Goal: Information Seeking & Learning: Learn about a topic

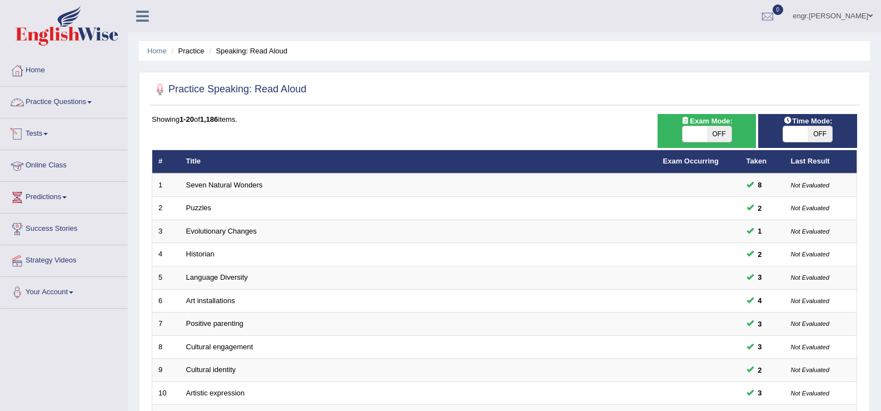
click at [70, 111] on link "Practice Questions" at bounding box center [64, 101] width 127 height 28
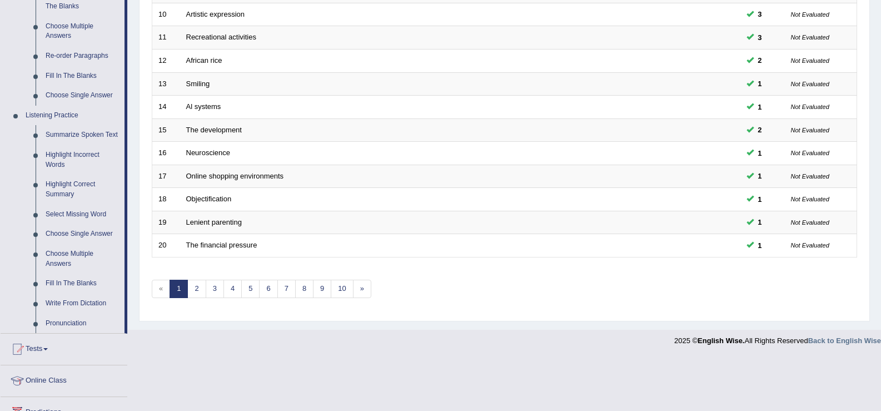
scroll to position [404, 0]
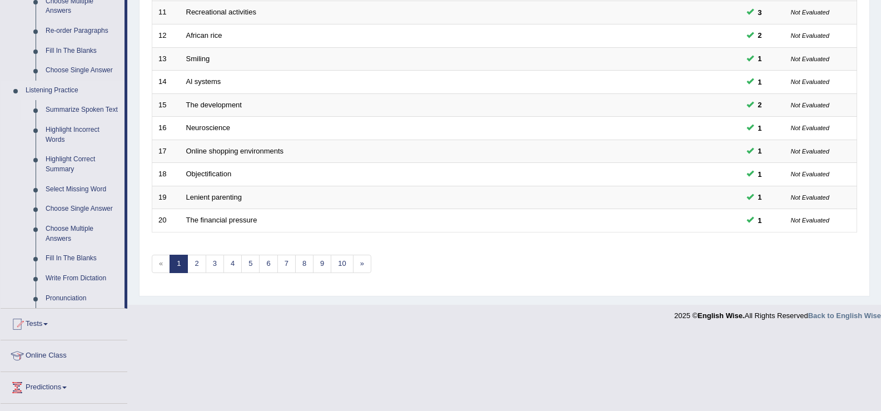
click at [81, 107] on link "Summarize Spoken Text" at bounding box center [83, 110] width 84 height 20
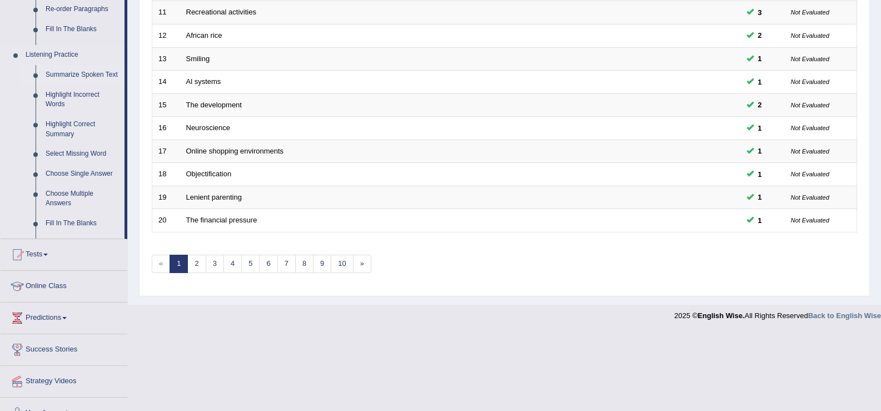
scroll to position [325, 0]
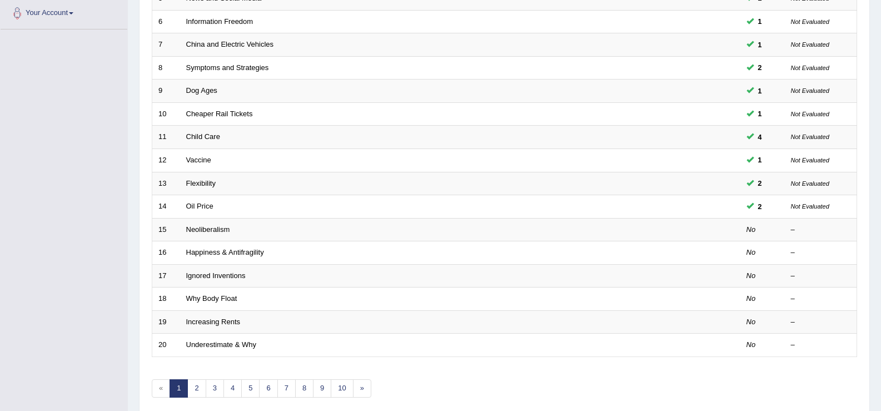
scroll to position [323, 0]
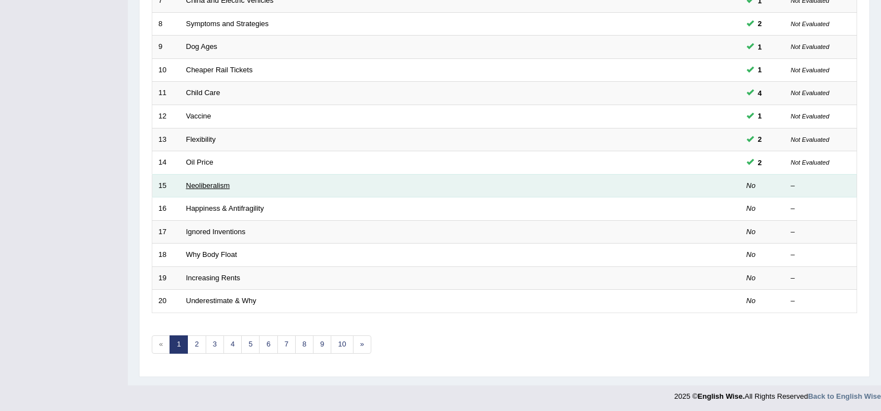
click at [201, 181] on link "Neoliberalism" at bounding box center [208, 185] width 44 height 8
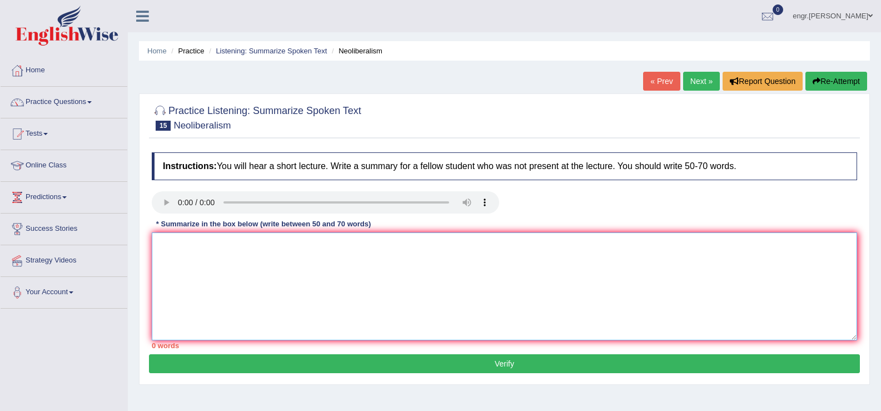
click at [187, 275] on textarea at bounding box center [505, 286] width 706 height 108
type textarea "B"
type textarea "d"
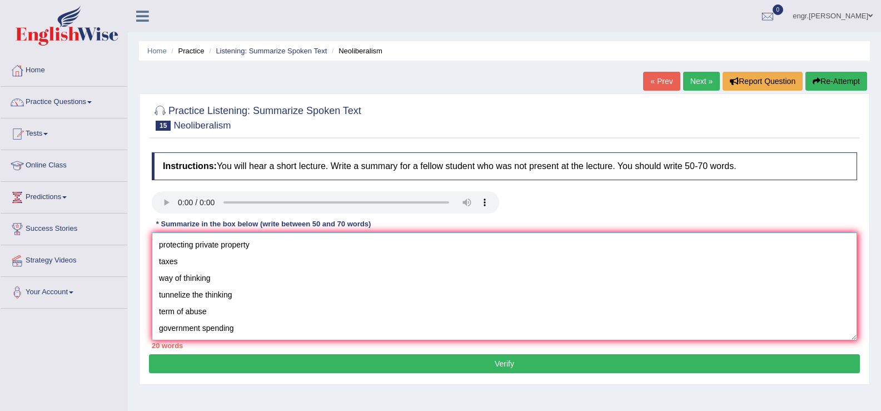
click at [157, 246] on textarea "protecting private property taxes way of thinking tunnelize the thinking term o…" at bounding box center [505, 286] width 706 height 108
click at [159, 243] on textarea "protecting private property taxes way of thinking tunnelize the thinking term o…" at bounding box center [505, 286] width 706 height 108
click at [160, 245] on textarea "Neoliberalism protecting private property taxes way of thinking tunnelize the t…" at bounding box center [505, 286] width 706 height 108
click at [164, 242] on textarea "Neoliberalism protecting private property taxes way of thinking tunnelize the t…" at bounding box center [505, 286] width 706 height 108
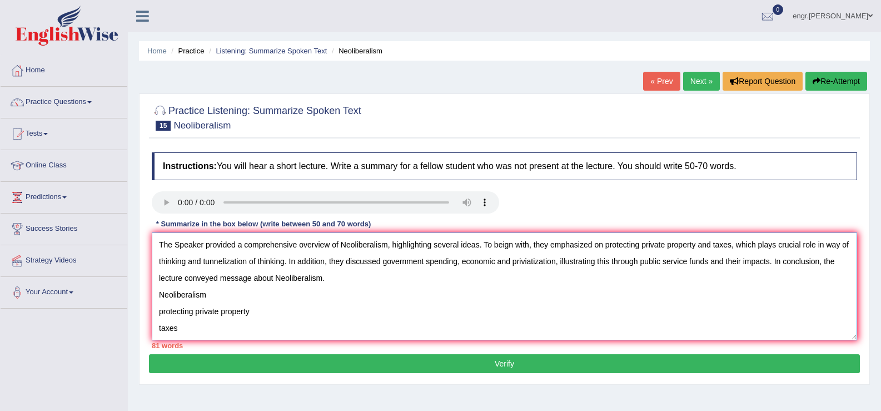
scroll to position [117, 0]
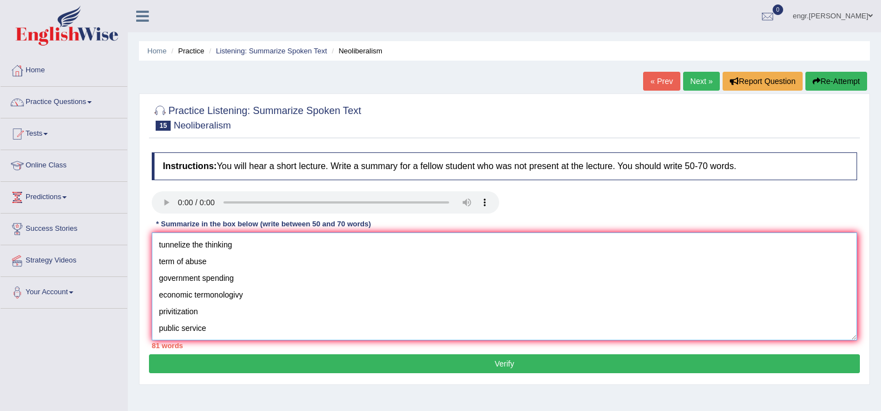
drag, startPoint x: 158, startPoint y: 295, endPoint x: 224, endPoint y: 365, distance: 96.0
click at [224, 365] on div "Practice Listening: Summarize Spoken Text 15 Neoliberalism Instructions: You wi…" at bounding box center [504, 238] width 731 height 291
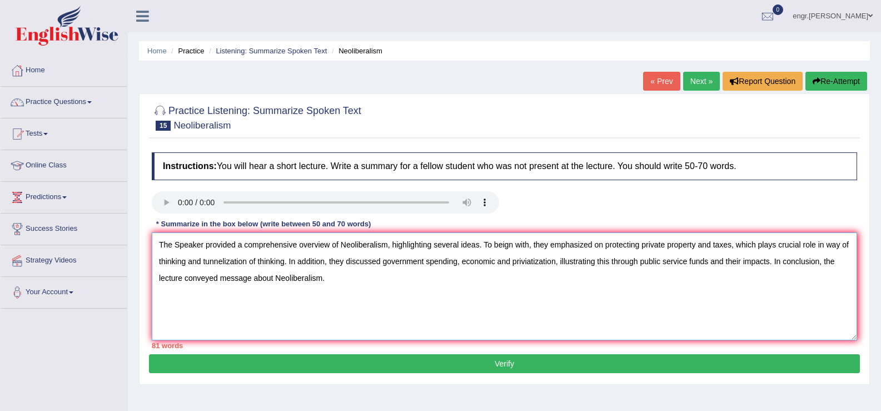
scroll to position [0, 0]
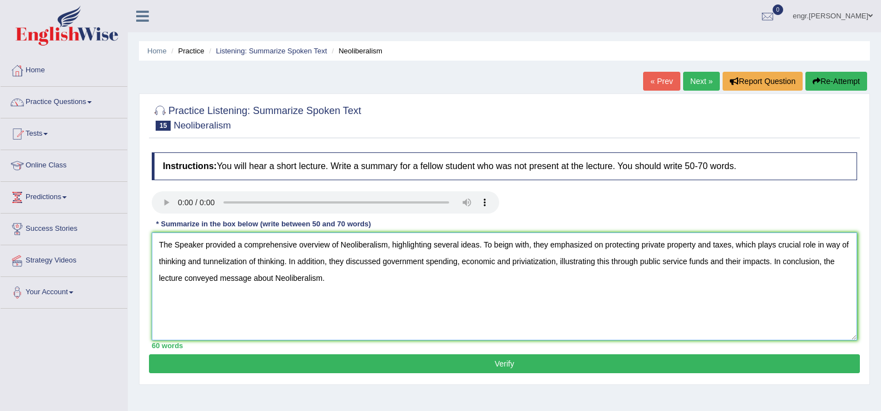
type textarea "The Speaker provided a comprehensive overview of Neoliberalism, highlighting se…"
click at [442, 365] on button "Verify" at bounding box center [504, 363] width 711 height 19
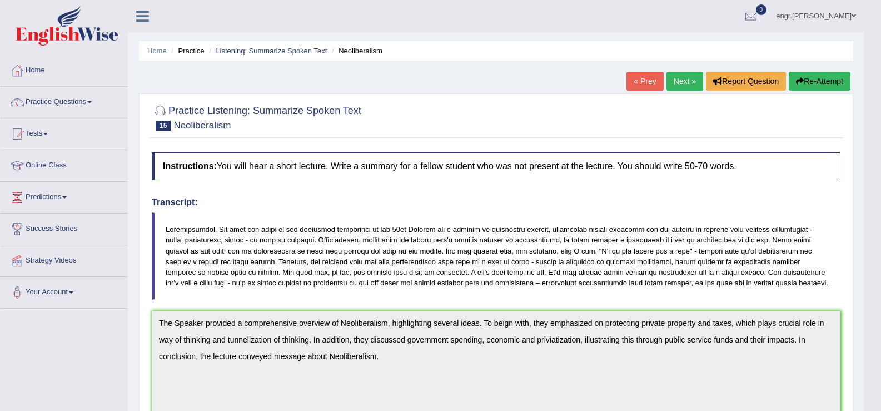
click at [682, 78] on link "Next »" at bounding box center [685, 81] width 37 height 19
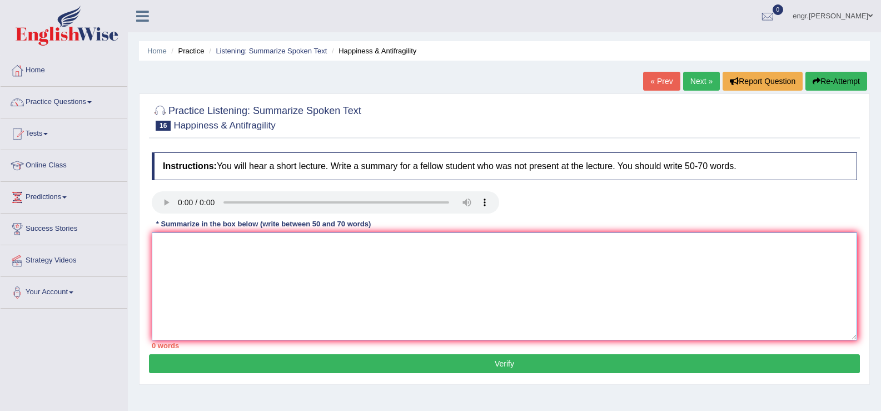
click at [219, 283] on textarea at bounding box center [505, 286] width 706 height 108
type textarea "H"
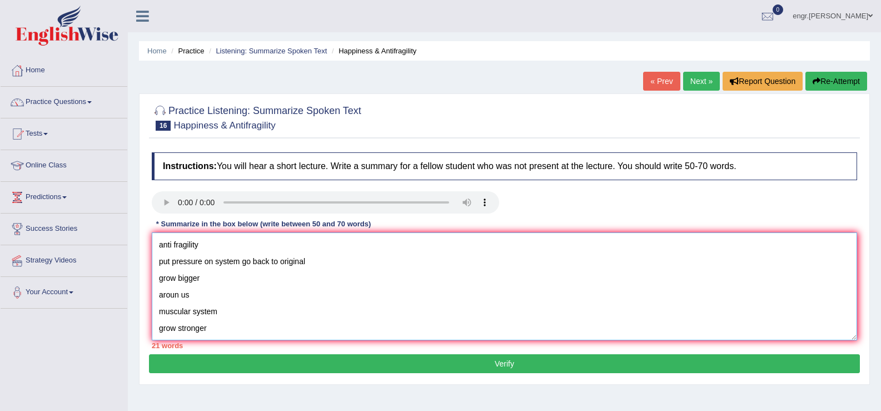
click at [157, 246] on textarea "anti fragility put pressure on system go back to original grow bigger aroun us …" at bounding box center [505, 286] width 706 height 108
click at [357, 247] on textarea "The Speaker provided a comprehensive overview of anti fragility put pressure on…" at bounding box center [505, 286] width 706 height 108
click at [386, 247] on textarea "The Speaker provided a comprehensive overview of Antifragility put pressure on …" at bounding box center [505, 286] width 706 height 108
drag, startPoint x: 382, startPoint y: 249, endPoint x: 341, endPoint y: 245, distance: 41.3
click at [341, 245] on textarea "The Speaker provided a comprehensive overview of Antifragility put pressure on …" at bounding box center [505, 286] width 706 height 108
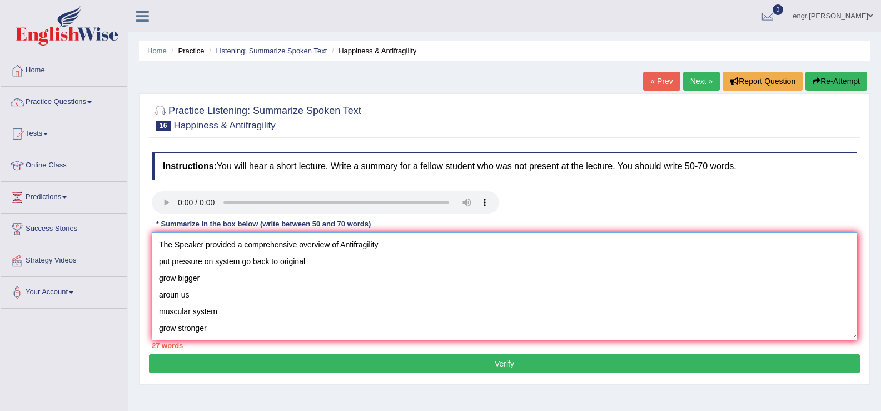
click at [341, 245] on textarea "The Speaker provided a comprehensive overview of Antifragility put pressure on …" at bounding box center [505, 286] width 706 height 108
click at [382, 243] on textarea "The Speaker provided a comprehensive overview of Antifragility put pressure on …" at bounding box center [505, 286] width 706 height 108
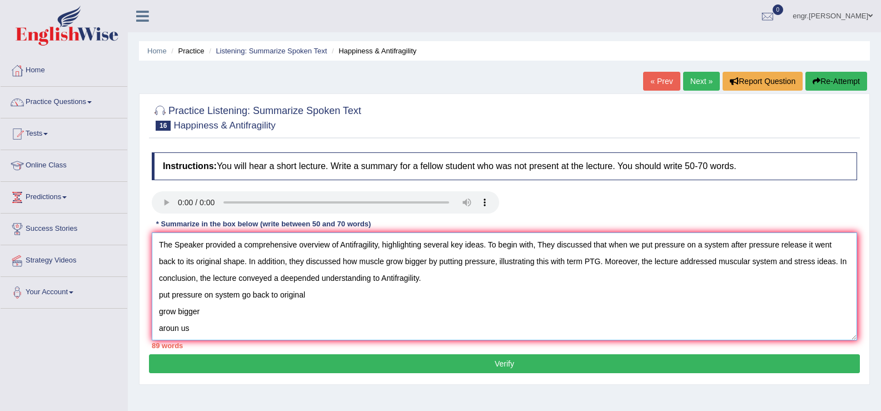
scroll to position [67, 0]
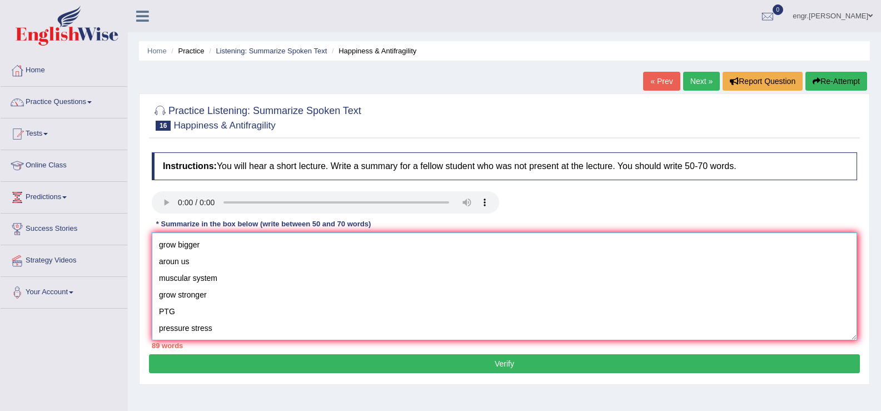
drag, startPoint x: 157, startPoint y: 296, endPoint x: 236, endPoint y: 378, distance: 114.0
click at [236, 378] on div "Practice Listening: Summarize Spoken Text 16 Happiness & Antifragility Instruct…" at bounding box center [504, 238] width 731 height 291
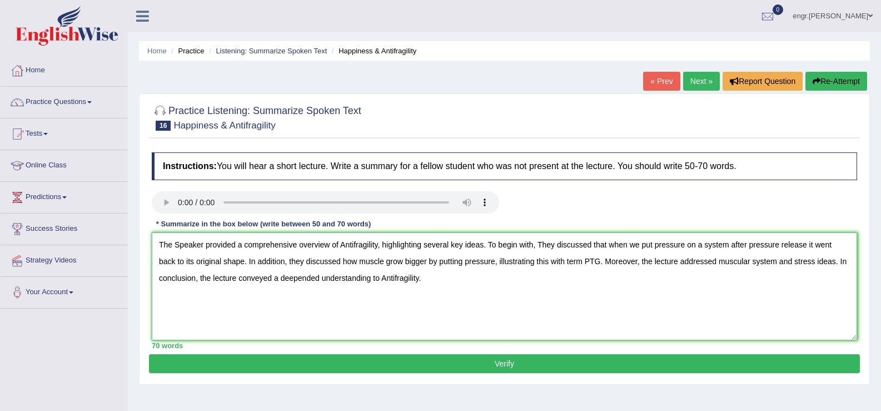
scroll to position [0, 0]
type textarea "The Speaker provided a comprehensive overview of Antifragility, highlighting se…"
click at [263, 369] on button "Verify" at bounding box center [504, 363] width 711 height 19
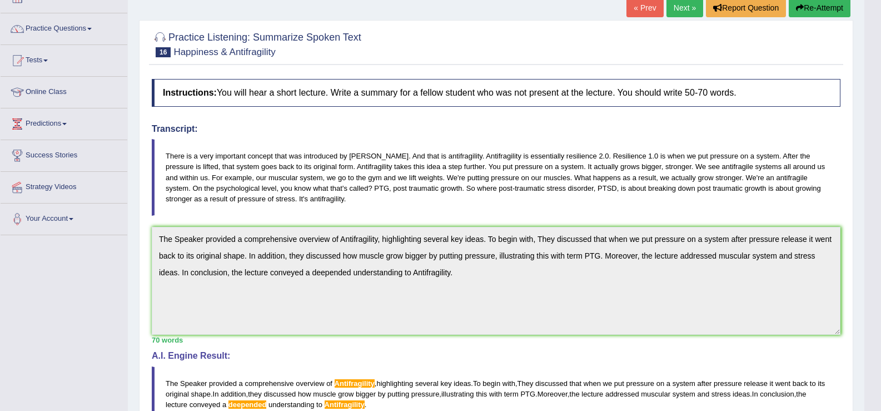
scroll to position [22, 0]
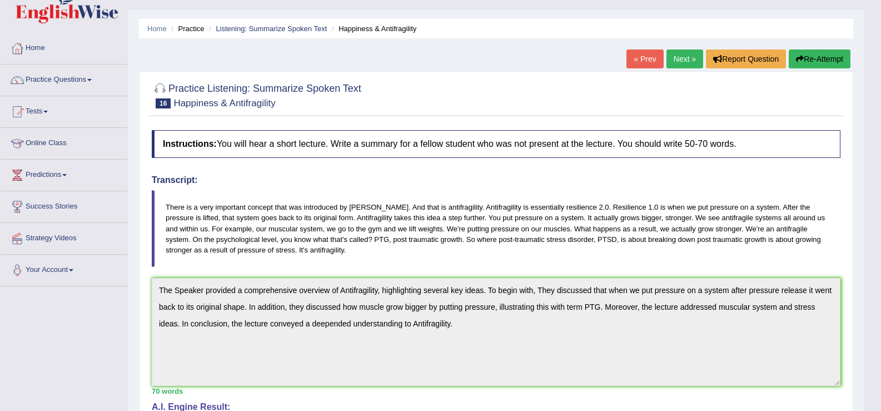
click at [830, 53] on button "Re-Attempt" at bounding box center [820, 58] width 62 height 19
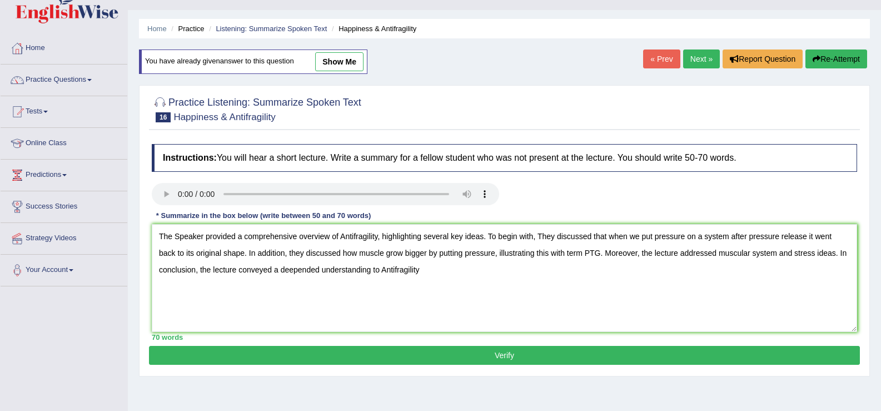
click at [395, 272] on textarea "The Speaker provided a comprehensive overview of Antifragility, highlighting se…" at bounding box center [505, 278] width 706 height 108
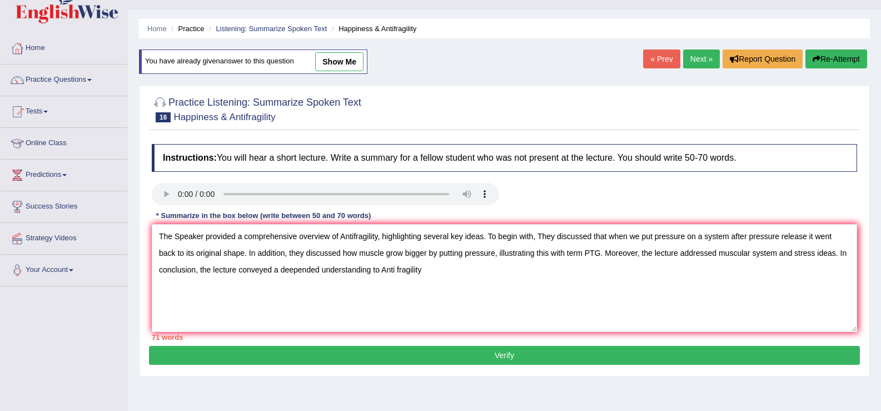
click at [354, 238] on textarea "The Speaker provided a comprehensive overview of Antifragility, highlighting se…" at bounding box center [505, 278] width 706 height 108
click at [319, 270] on textarea "The Speaker provided a comprehensive overview of Anti fragility, highlighting s…" at bounding box center [505, 278] width 706 height 108
type textarea "The Speaker provided a comprehensive overview of Anti fragility, highlighting s…"
click at [336, 346] on div "Instructions: You will hear a short lecture. Write a summary for a fellow stude…" at bounding box center [504, 241] width 711 height 207
click at [336, 346] on button "Verify" at bounding box center [504, 355] width 711 height 19
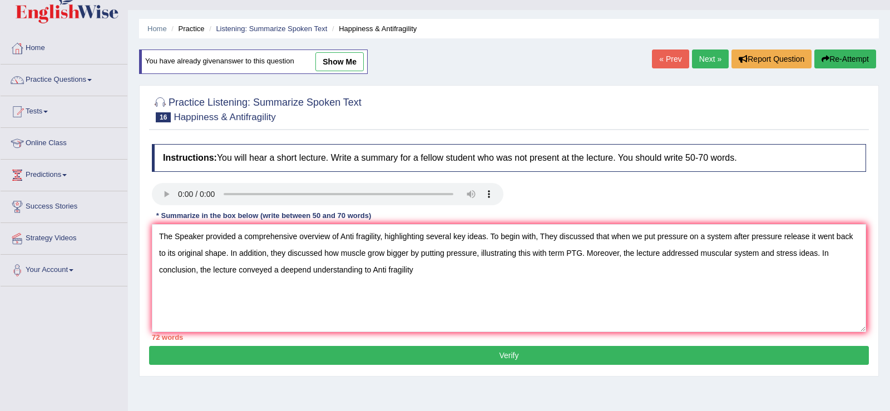
click at [336, 346] on div "Practice Listening: Summarize Spoken Text 16 Happiness & Antifragility Instruct…" at bounding box center [509, 230] width 740 height 291
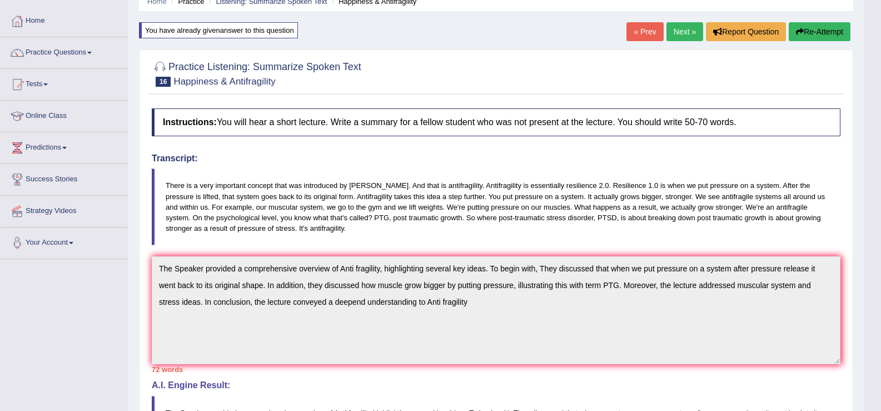
scroll to position [23, 0]
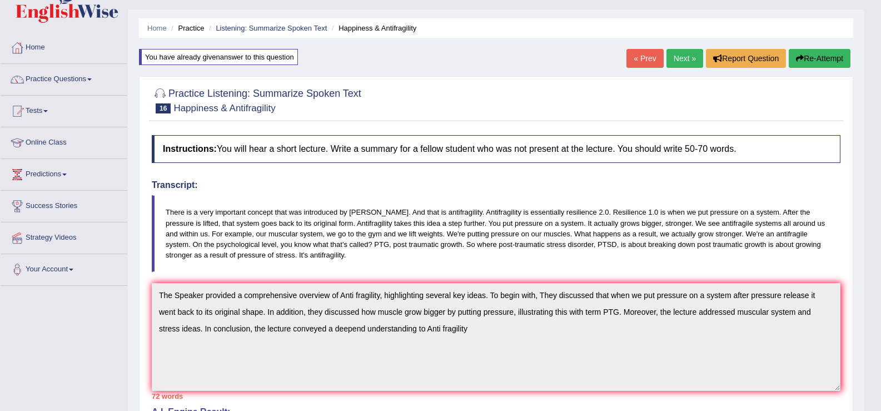
drag, startPoint x: 336, startPoint y: 346, endPoint x: 132, endPoint y: 275, distance: 216.9
click at [132, 275] on div "Home Practice Listening: Summarize Spoken Text Happiness & Antifragility You ha…" at bounding box center [496, 318] width 737 height 683
click at [818, 51] on button "Re-Attempt" at bounding box center [820, 58] width 62 height 19
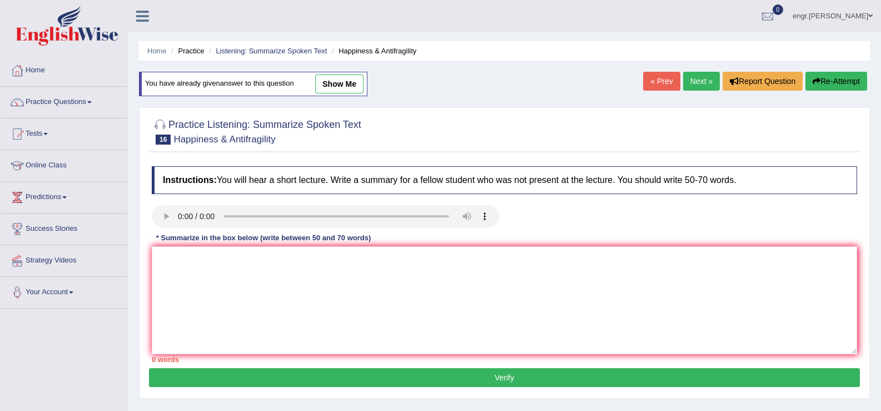
click at [285, 275] on textarea at bounding box center [505, 300] width 706 height 108
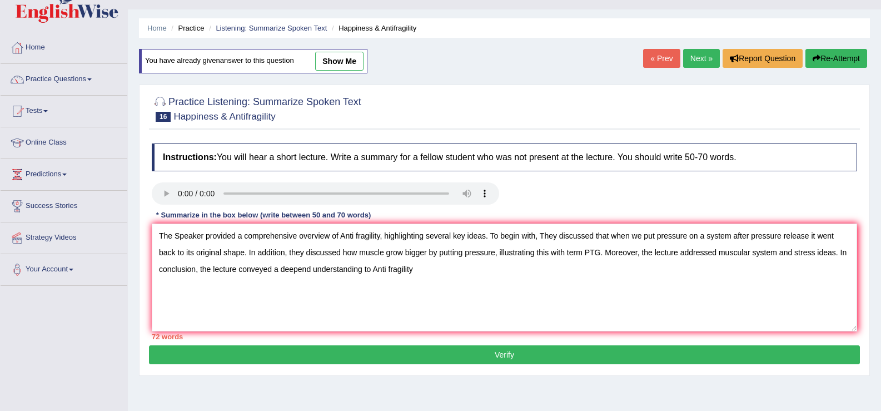
click at [310, 270] on textarea "The Speaker provided a comprehensive overview of Anti fragility, highlighting s…" at bounding box center [505, 278] width 706 height 108
click at [359, 270] on textarea "The Speaker provided a comprehensive overview of Anti fragility, highlighting s…" at bounding box center [505, 278] width 706 height 108
click at [375, 272] on textarea "The Speaker provided a comprehensive overview of Anti fragility, highlighting s…" at bounding box center [505, 278] width 706 height 108
click at [356, 234] on textarea "The Speaker provided a comprehensive overview of Anti fragility, highlighting s…" at bounding box center [505, 278] width 706 height 108
type textarea "The Speaker provided a comprehensive overview of Anti-fragility, highlighting s…"
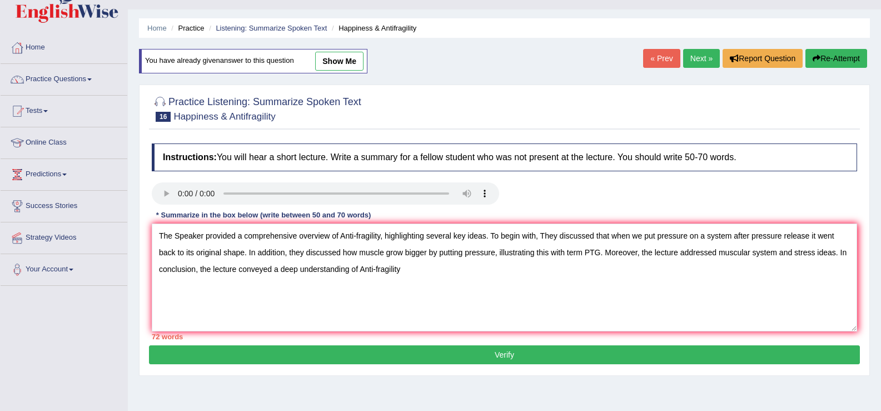
click at [397, 349] on button "Verify" at bounding box center [504, 354] width 711 height 19
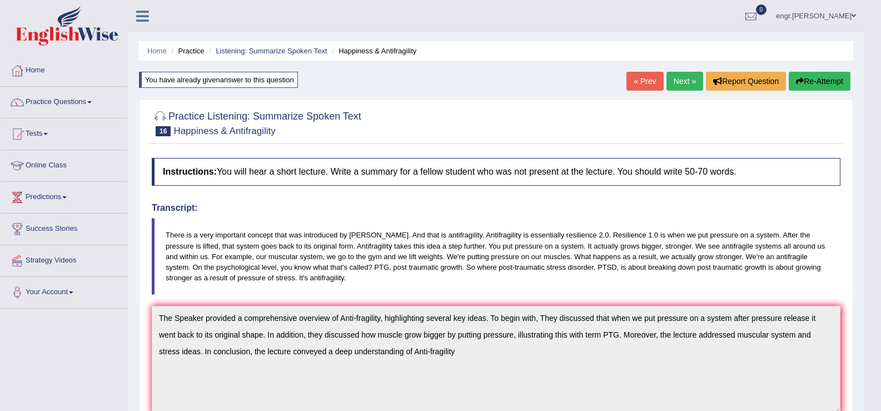
click at [683, 85] on link "Next »" at bounding box center [685, 81] width 37 height 19
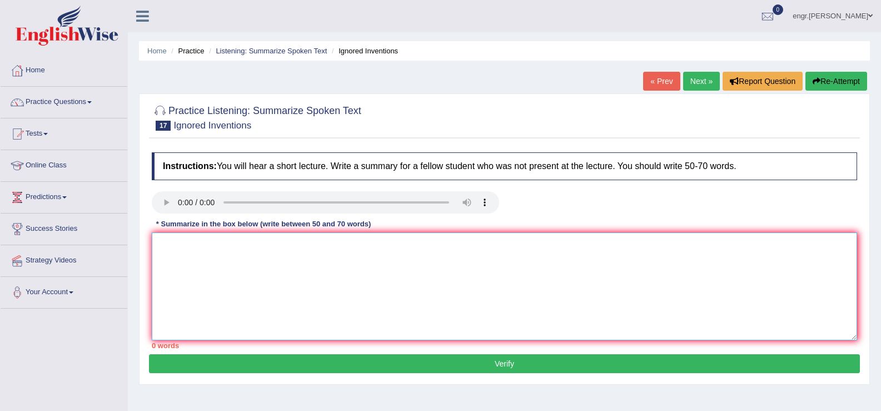
click at [212, 284] on textarea at bounding box center [505, 286] width 706 height 108
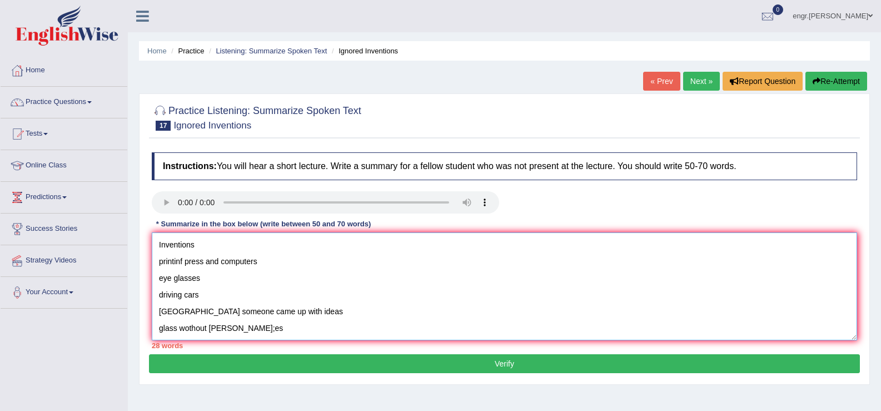
click at [157, 245] on textarea "Inventions printinf press and computers eye glasses driving cars italy someone …" at bounding box center [505, 286] width 706 height 108
click at [385, 247] on textarea "The Speaker provided a comprehensive overview of Inventions printinf press and …" at bounding box center [505, 286] width 706 height 108
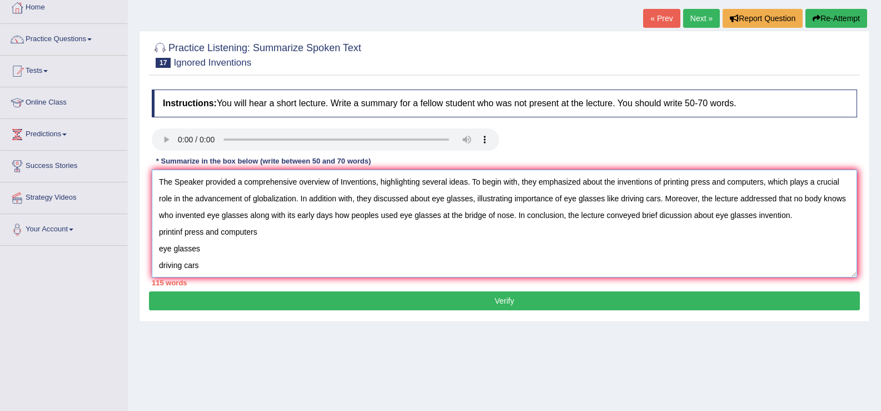
scroll to position [83, 0]
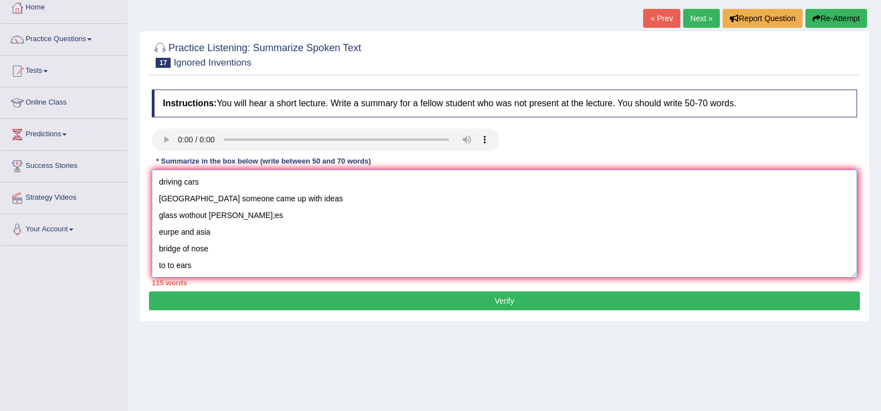
drag, startPoint x: 163, startPoint y: 235, endPoint x: 205, endPoint y: 310, distance: 86.4
click at [205, 310] on div "Practice Listening: Summarize Spoken Text 17 Ignored Inventions Instructions: Y…" at bounding box center [504, 176] width 731 height 291
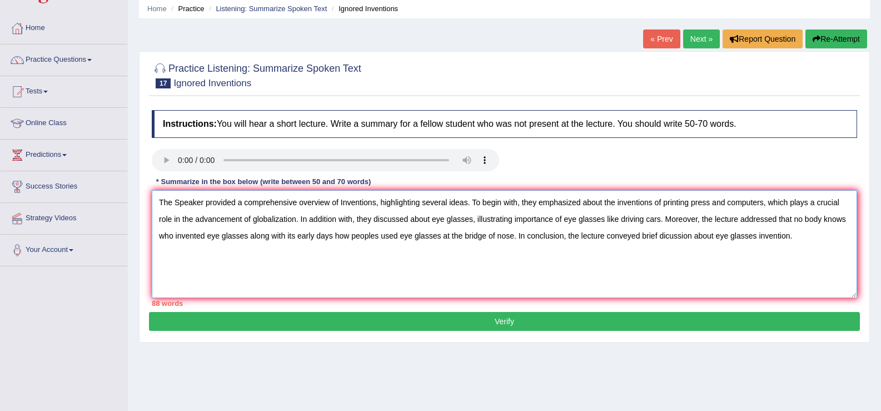
scroll to position [42, 0]
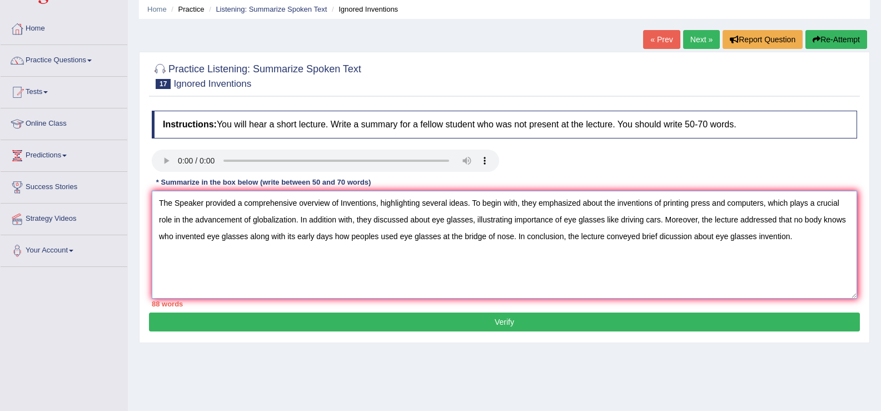
drag, startPoint x: 512, startPoint y: 237, endPoint x: 250, endPoint y: 237, distance: 261.4
click at [250, 237] on textarea "The Speaker provided a comprehensive overview of Inventions, highlighting sever…" at bounding box center [505, 245] width 706 height 108
drag, startPoint x: 660, startPoint y: 220, endPoint x: 612, endPoint y: 220, distance: 47.8
click at [612, 220] on textarea "The Speaker provided a comprehensive overview of Inventions, highlighting sever…" at bounding box center [505, 245] width 706 height 108
drag, startPoint x: 603, startPoint y: 224, endPoint x: 636, endPoint y: 220, distance: 33.0
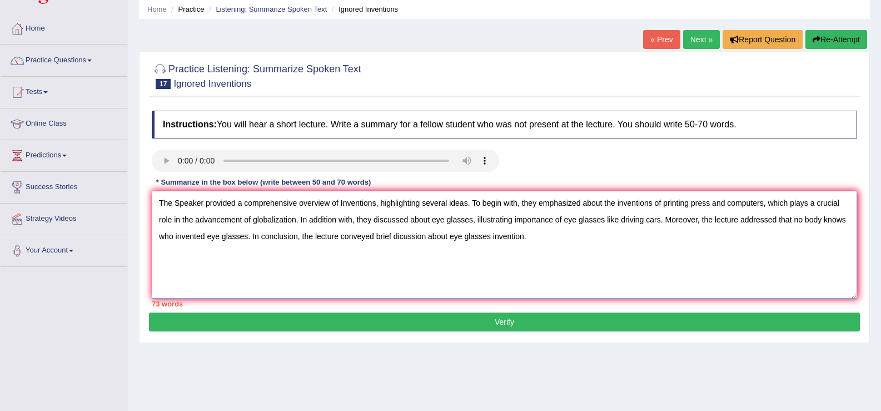
click at [636, 220] on textarea "The Speaker provided a comprehensive overview of Inventions, highlighting sever…" at bounding box center [505, 245] width 706 height 108
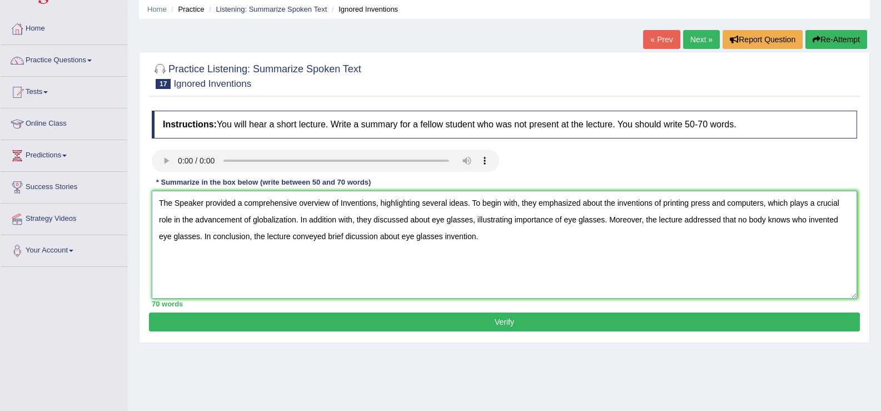
type textarea "The Speaker provided a comprehensive overview of Inventions, highlighting sever…"
click at [624, 320] on button "Verify" at bounding box center [504, 322] width 711 height 19
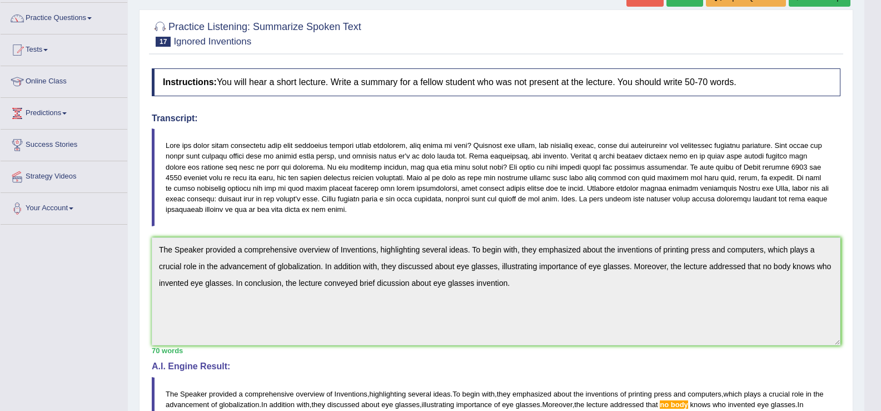
scroll to position [29, 0]
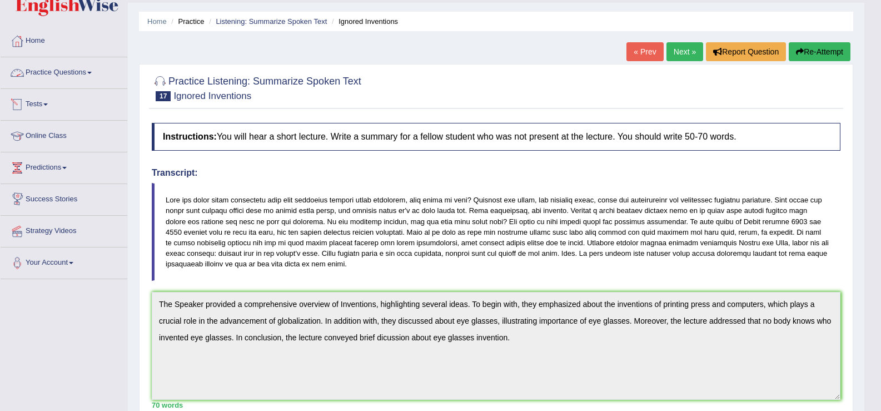
click at [55, 76] on link "Practice Questions" at bounding box center [64, 71] width 127 height 28
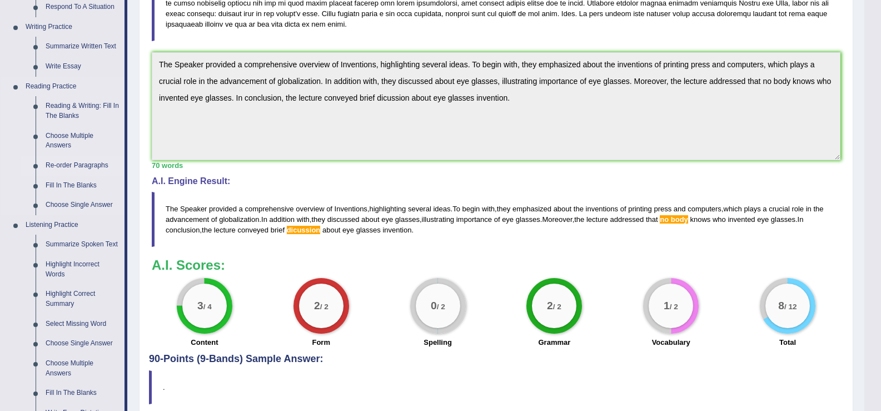
scroll to position [338, 0]
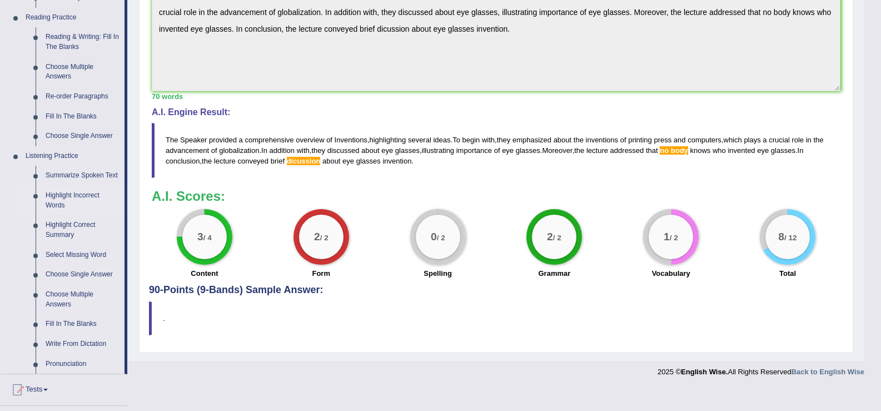
click at [81, 200] on link "Highlight Incorrect Words" at bounding box center [83, 200] width 84 height 29
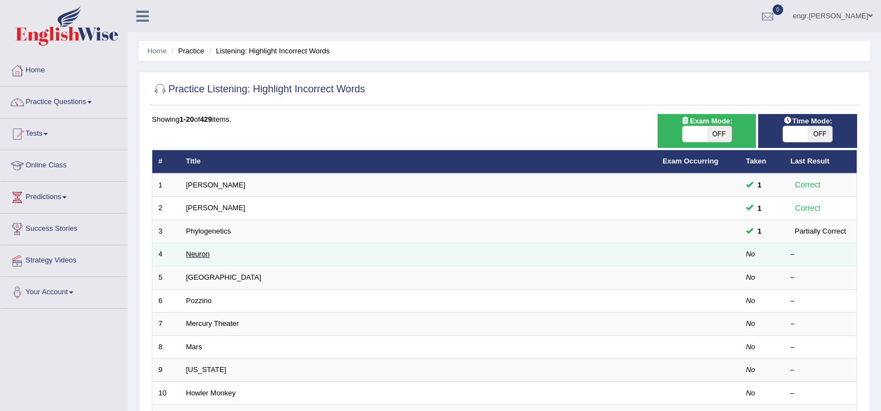
click at [201, 252] on link "Neuron" at bounding box center [198, 254] width 24 height 8
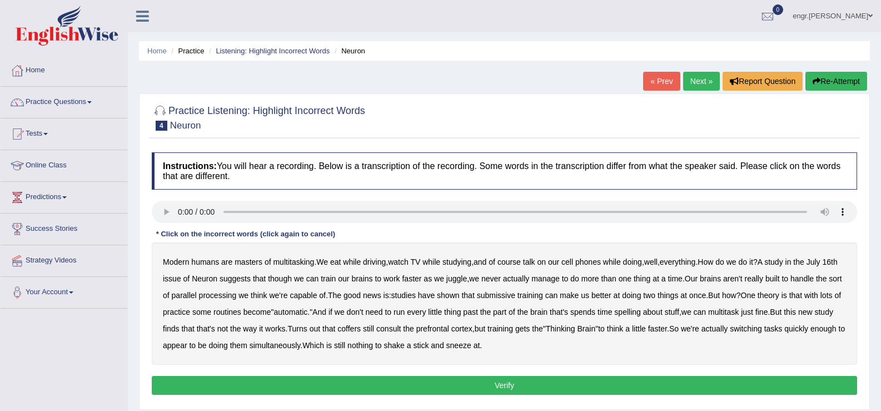
click at [516, 297] on b "submissive" at bounding box center [496, 295] width 38 height 9
click at [641, 311] on b "spelling" at bounding box center [628, 312] width 26 height 9
click at [361, 326] on b "coffers" at bounding box center [349, 328] width 23 height 9
click at [490, 383] on button "Verify" at bounding box center [505, 385] width 706 height 19
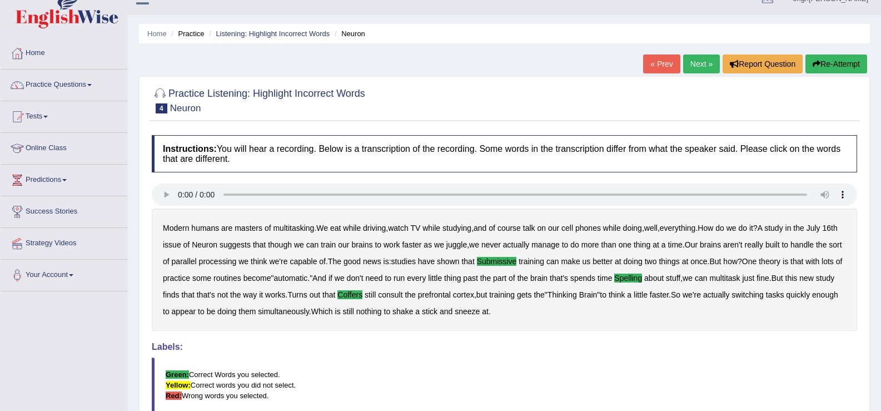
scroll to position [7, 0]
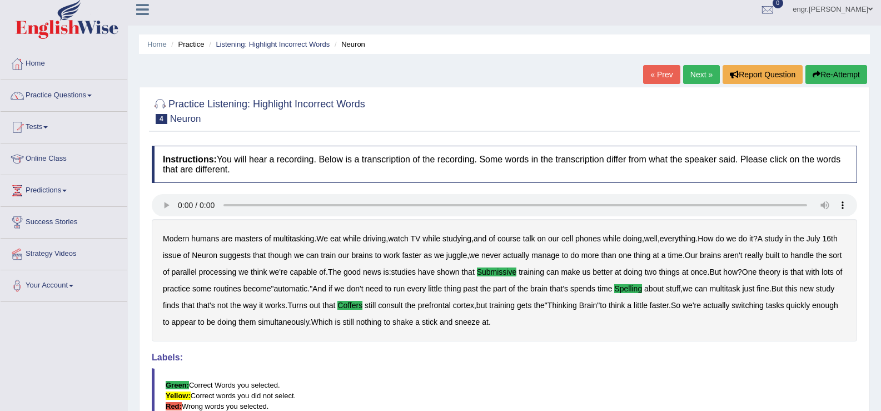
click at [686, 74] on link "Next »" at bounding box center [701, 74] width 37 height 19
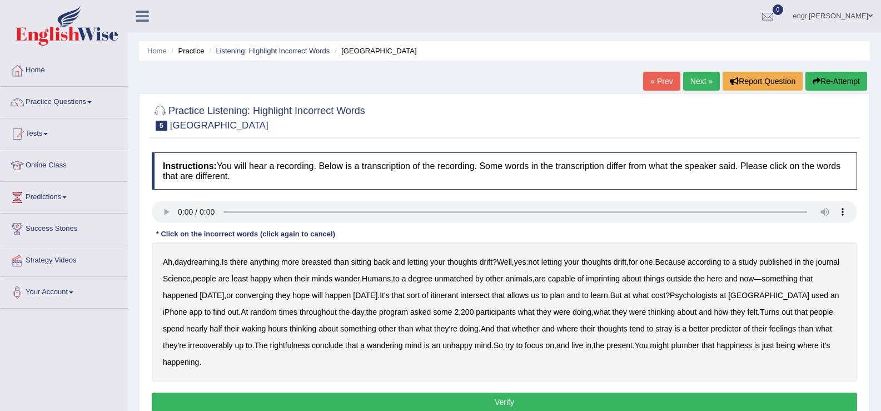
click at [323, 260] on b "breasted" at bounding box center [316, 261] width 30 height 9
click at [620, 278] on b "imprinting" at bounding box center [603, 278] width 34 height 9
click at [274, 297] on b "converging" at bounding box center [255, 295] width 38 height 9
click at [213, 346] on b "irrecoverably" at bounding box center [210, 345] width 44 height 9
click at [305, 346] on b "rightfulness" at bounding box center [290, 345] width 40 height 9
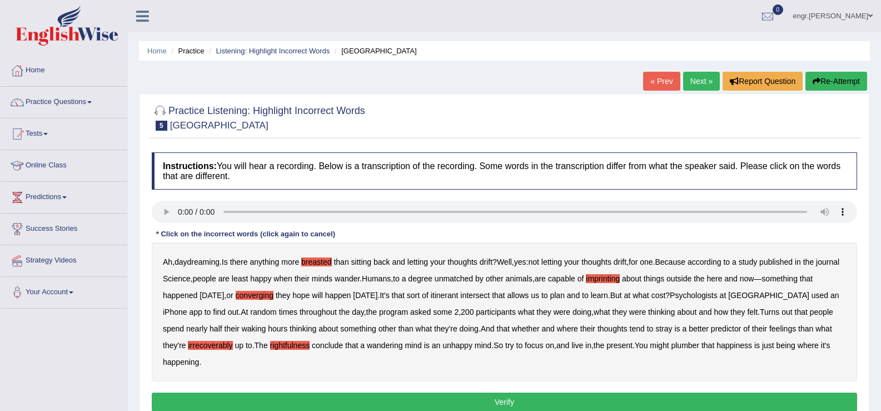
click at [700, 345] on b "plumber" at bounding box center [685, 345] width 28 height 9
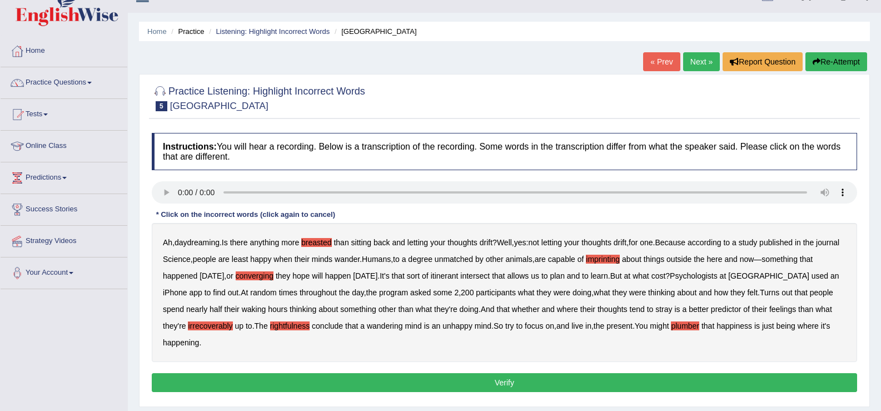
scroll to position [21, 0]
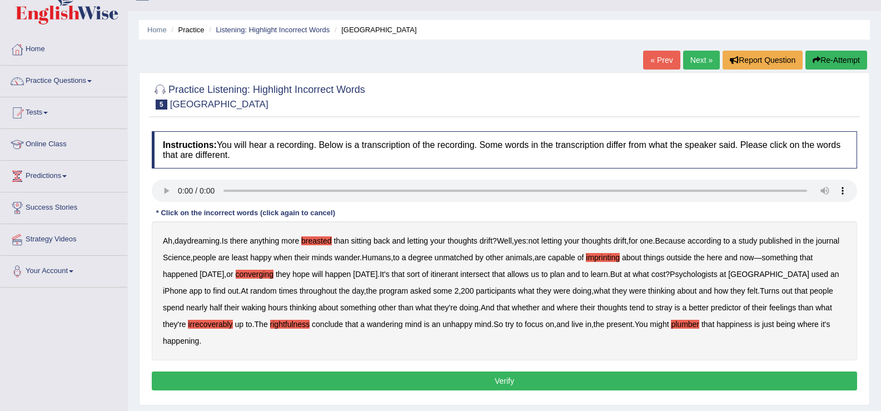
click at [621, 374] on button "Verify" at bounding box center [505, 380] width 706 height 19
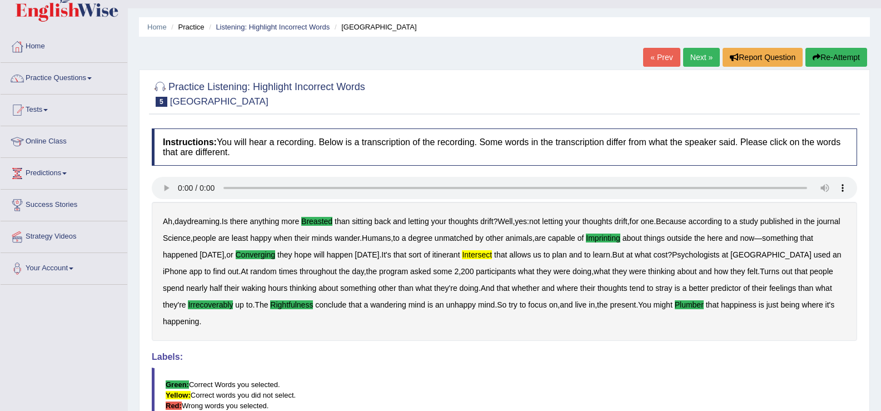
scroll to position [0, 0]
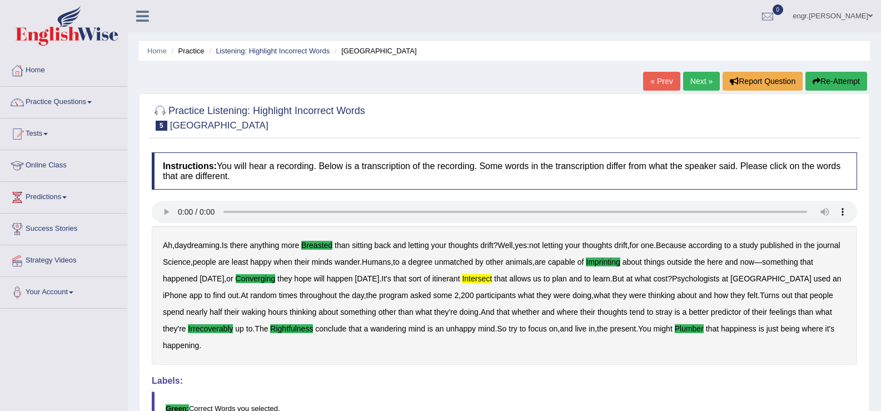
click at [700, 72] on link "Next »" at bounding box center [701, 81] width 37 height 19
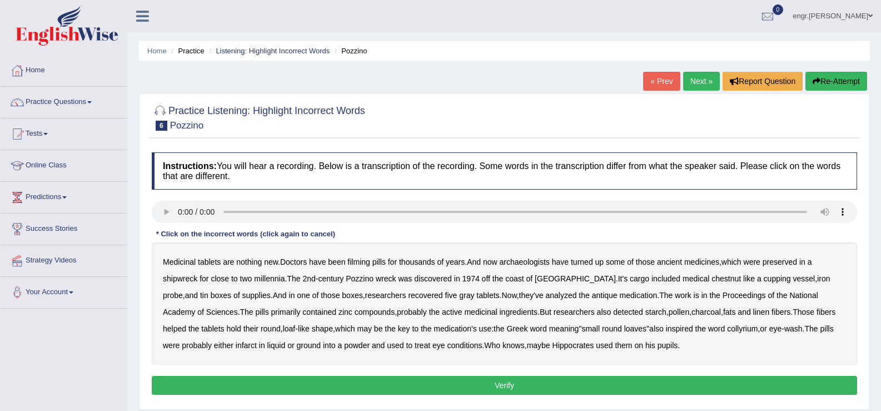
click at [369, 261] on b "filming" at bounding box center [359, 261] width 22 height 9
click at [712, 279] on b "chestnut" at bounding box center [726, 278] width 29 height 9
click at [613, 315] on b "detected" at bounding box center [628, 312] width 30 height 9
click at [236, 346] on b "infarct" at bounding box center [246, 345] width 21 height 9
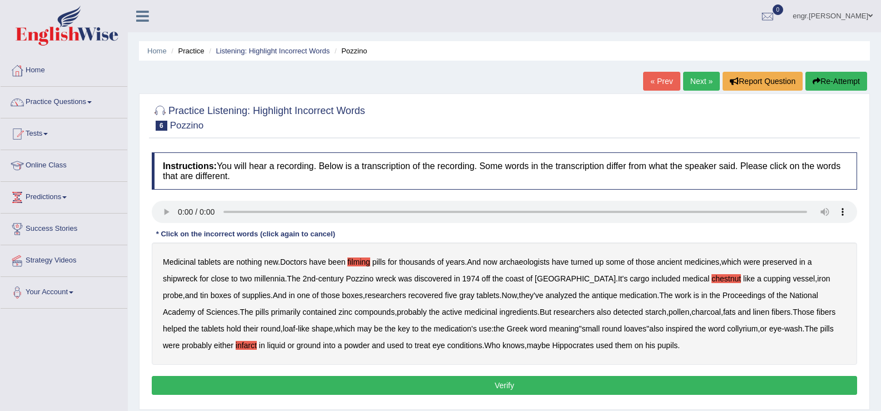
click at [552, 383] on button "Verify" at bounding box center [505, 385] width 706 height 19
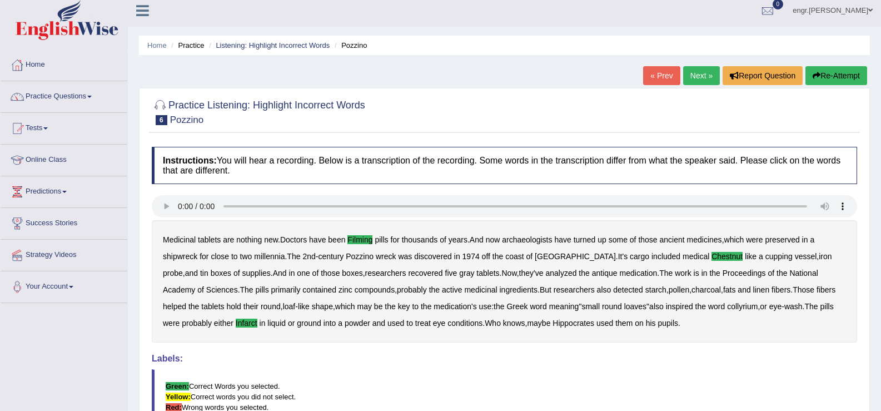
scroll to position [4, 0]
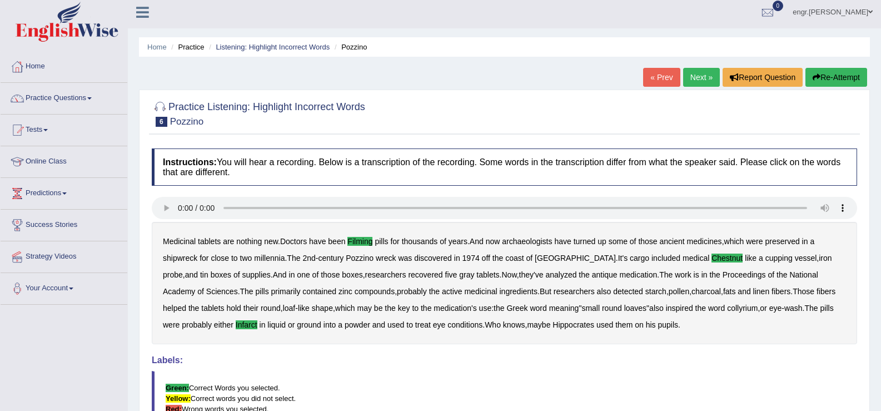
click at [701, 80] on link "Next »" at bounding box center [701, 77] width 37 height 19
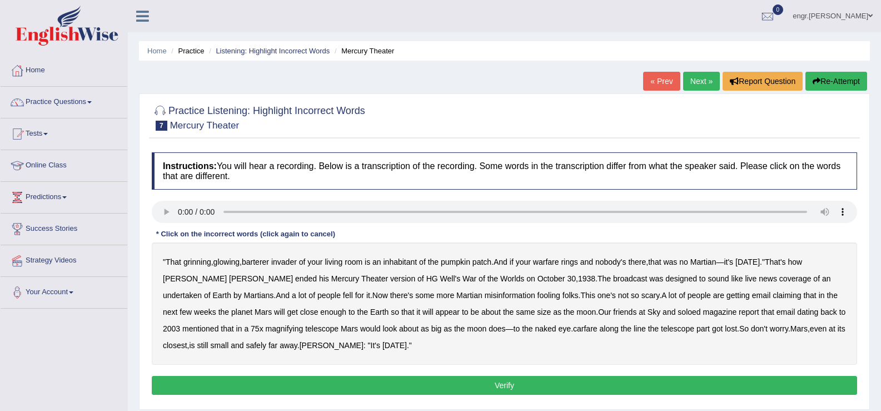
click at [262, 264] on b "barterer" at bounding box center [255, 261] width 27 height 9
click at [559, 264] on b "warfare" at bounding box center [546, 261] width 26 height 9
click at [765, 284] on div "" That grinning , glowing , barterer invader of your living room is an inhabita…" at bounding box center [505, 303] width 706 height 122
click at [202, 291] on b "undertaken" at bounding box center [182, 295] width 39 height 9
click at [678, 310] on b "soloed" at bounding box center [689, 312] width 23 height 9
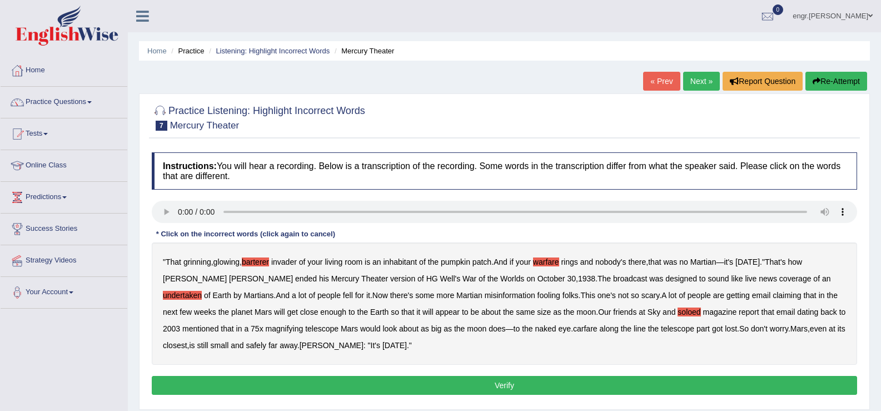
click at [573, 330] on b "carfare" at bounding box center [585, 328] width 24 height 9
click at [310, 380] on button "Verify" at bounding box center [505, 385] width 706 height 19
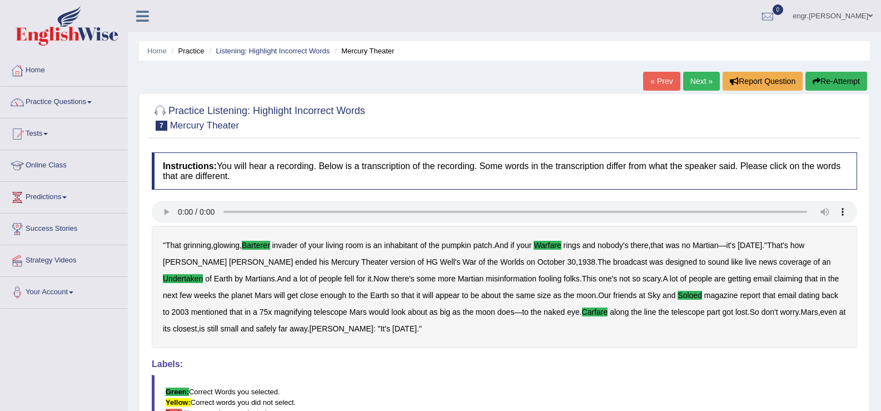
click at [690, 77] on link "Next »" at bounding box center [701, 81] width 37 height 19
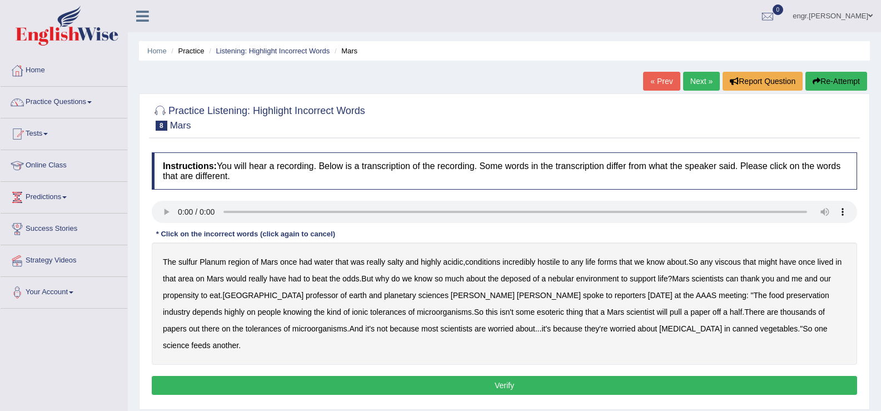
click at [196, 259] on b "sulfur" at bounding box center [188, 261] width 19 height 9
click at [732, 262] on b "viscous" at bounding box center [728, 261] width 26 height 9
click at [523, 279] on b "deposed" at bounding box center [516, 278] width 30 height 9
click at [563, 278] on b "nebular" at bounding box center [561, 278] width 26 height 9
drag, startPoint x: 557, startPoint y: 296, endPoint x: 593, endPoint y: 298, distance: 35.6
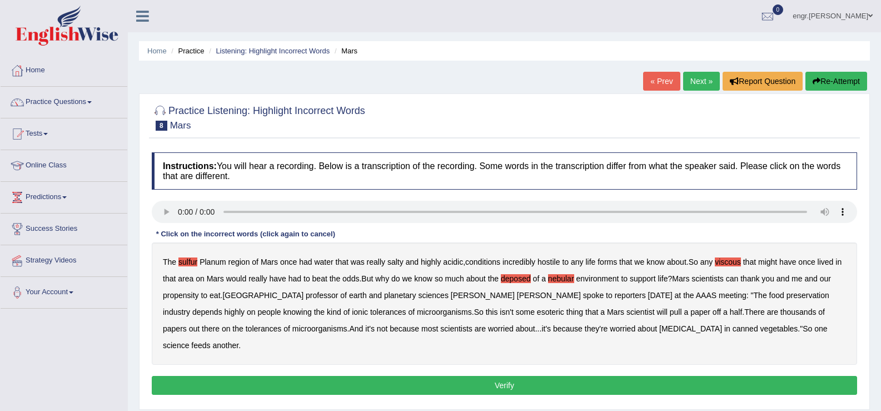
click at [593, 298] on div "The sulfur Planum region of Mars once had water that was really salty and highl…" at bounding box center [505, 303] width 706 height 122
click at [730, 313] on b "half" at bounding box center [736, 312] width 13 height 9
click at [557, 376] on button "Verify" at bounding box center [505, 385] width 706 height 19
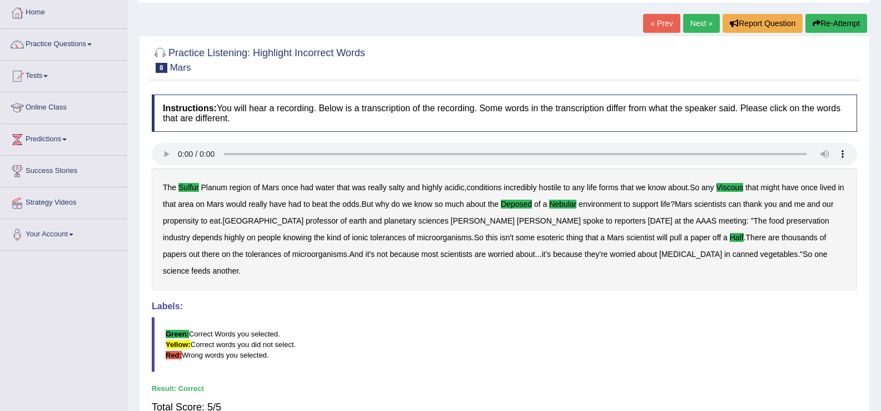
scroll to position [29, 0]
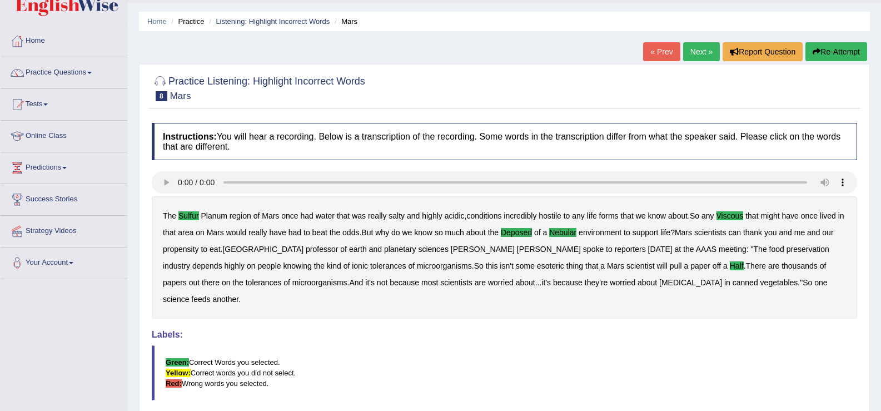
click at [695, 54] on link "Next »" at bounding box center [701, 51] width 37 height 19
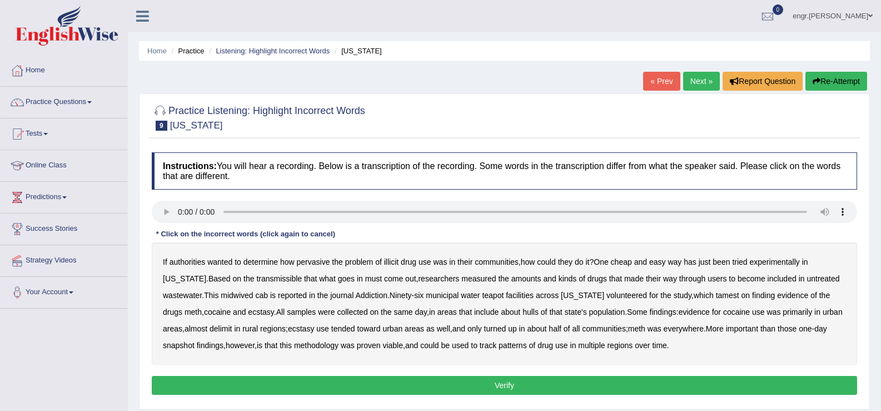
click at [256, 277] on b "transmissible" at bounding box center [279, 278] width 46 height 9
click at [221, 295] on b "midwived" at bounding box center [237, 295] width 32 height 9
click at [716, 299] on b "tamest" at bounding box center [727, 295] width 23 height 9
click at [523, 314] on b "hulls" at bounding box center [531, 312] width 16 height 9
click at [210, 331] on b "delimit" at bounding box center [221, 328] width 22 height 9
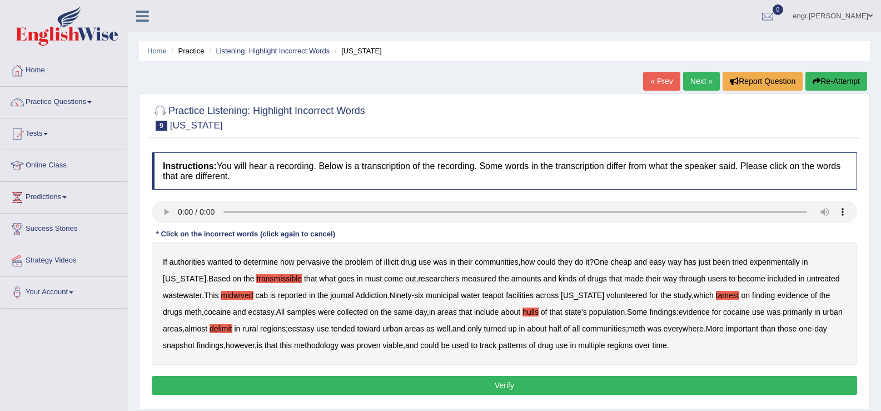
click at [309, 385] on button "Verify" at bounding box center [505, 385] width 706 height 19
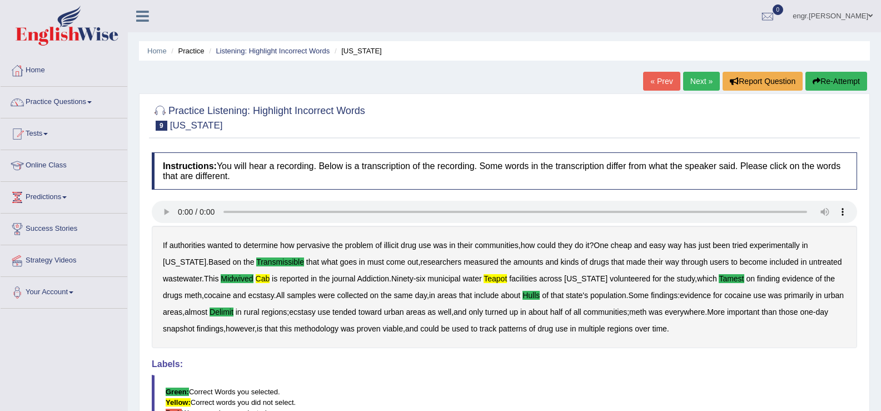
click at [706, 81] on link "Next »" at bounding box center [701, 81] width 37 height 19
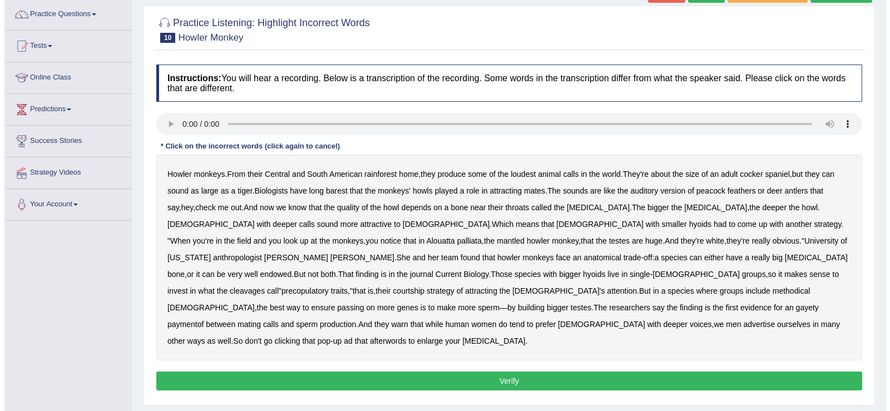
scroll to position [89, 0]
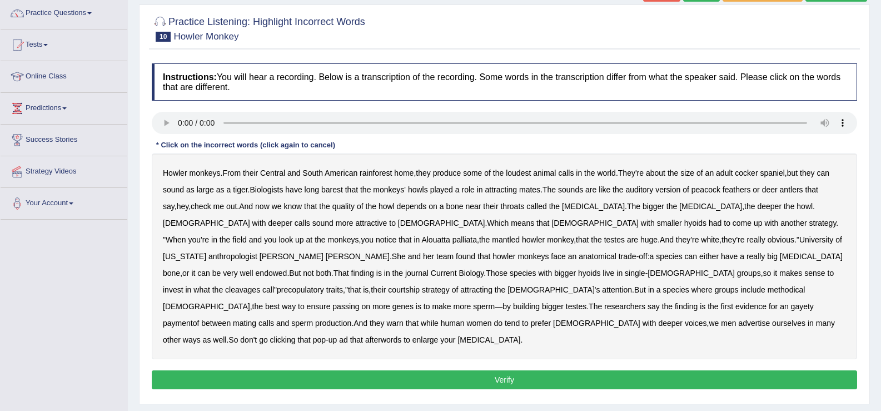
click at [343, 189] on b "barest" at bounding box center [332, 189] width 22 height 9
click at [260, 285] on b "cleavages" at bounding box center [242, 289] width 35 height 9
click at [768, 291] on b "methodical" at bounding box center [787, 289] width 38 height 9
click at [791, 306] on b "gayety" at bounding box center [802, 306] width 23 height 9
click at [199, 319] on b "paymentof" at bounding box center [181, 323] width 36 height 9
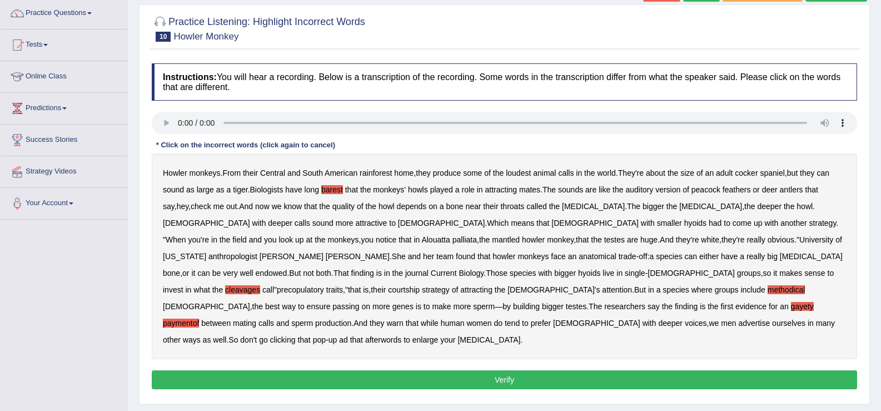
click at [365, 335] on b "afterwords" at bounding box center [383, 339] width 36 height 9
click at [354, 352] on div "Instructions: You will hear a recording. Below is a transcription of the record…" at bounding box center [504, 228] width 711 height 340
click at [354, 370] on button "Verify" at bounding box center [505, 379] width 706 height 19
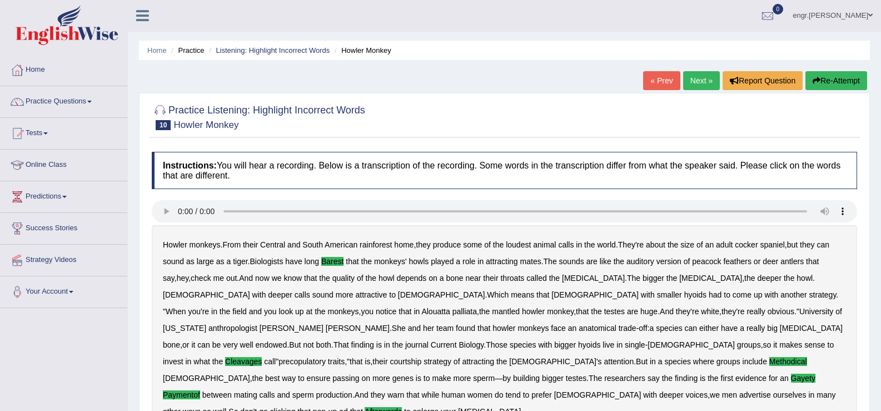
scroll to position [0, 0]
click at [85, 93] on link "Practice Questions" at bounding box center [64, 101] width 127 height 28
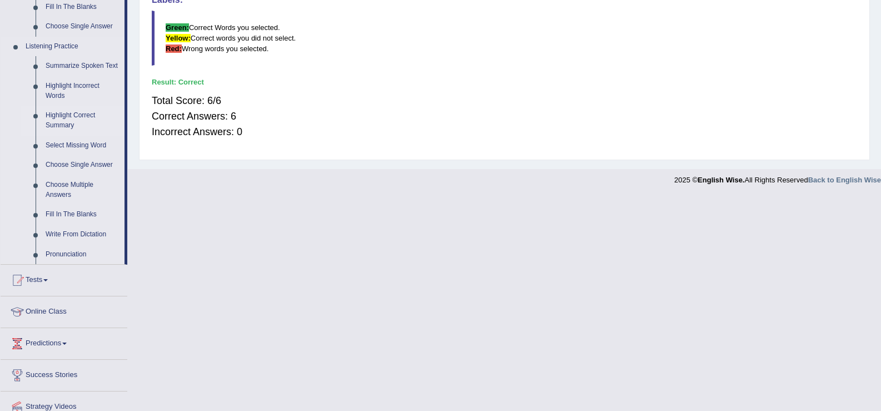
scroll to position [444, 0]
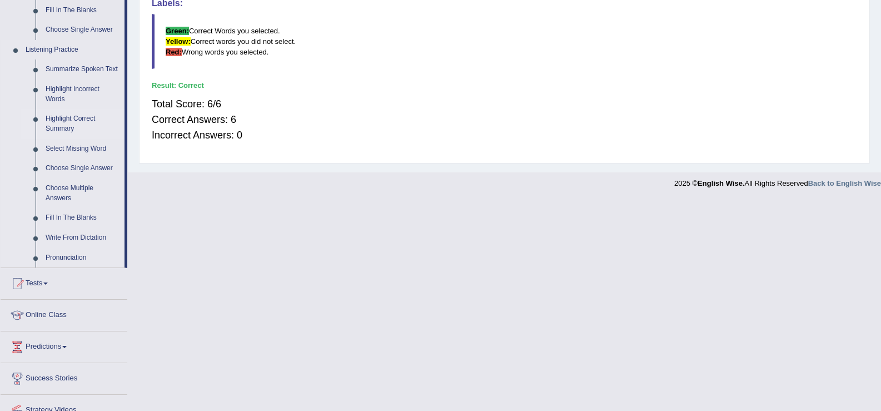
click at [80, 118] on link "Highlight Correct Summary" at bounding box center [83, 123] width 84 height 29
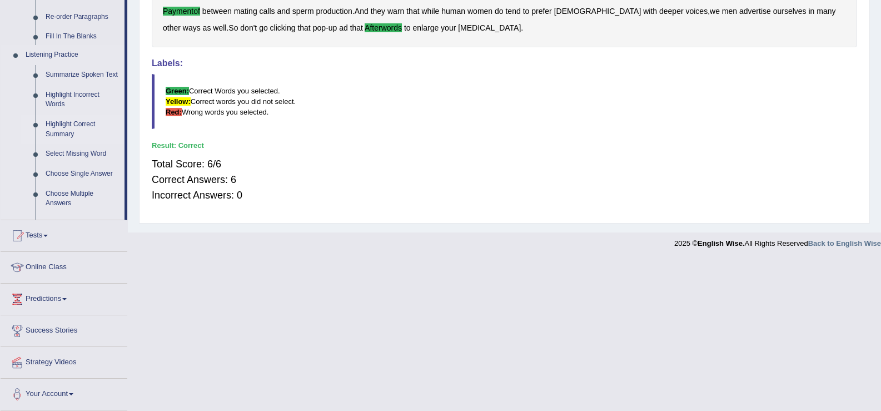
scroll to position [217, 0]
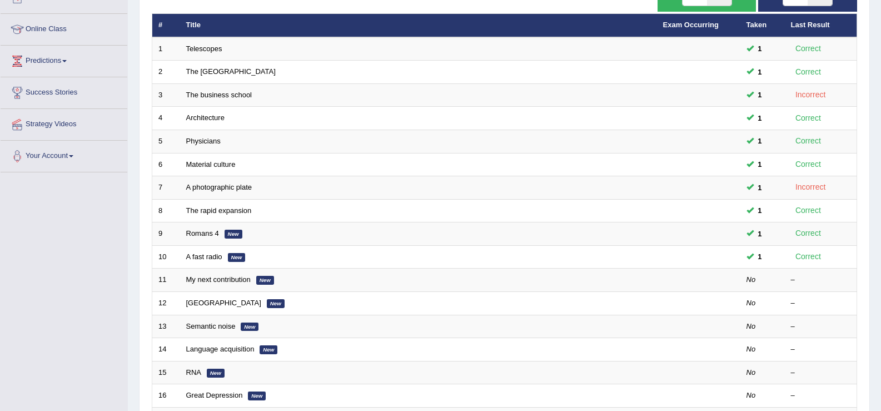
scroll to position [185, 0]
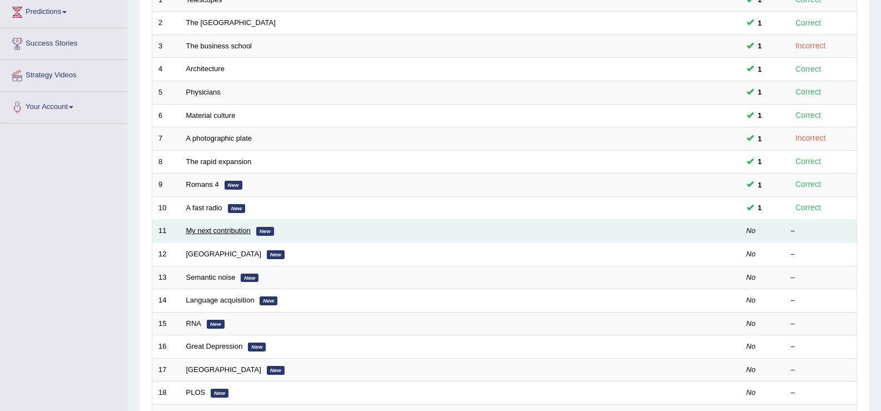
click at [234, 232] on link "My next contribution" at bounding box center [218, 230] width 65 height 8
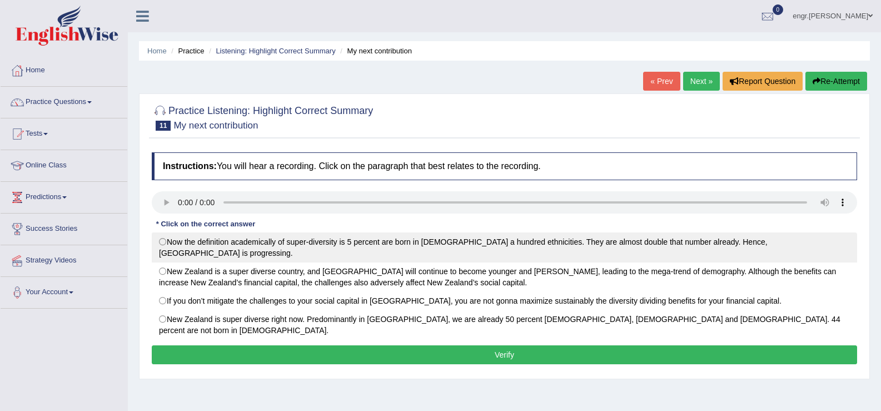
click at [169, 244] on label "Now the definition academically of super-diversity is 5 percent are born in [DE…" at bounding box center [505, 247] width 706 height 30
radio input "true"
click at [165, 245] on label "Now the definition academically of super-diversity is 5 percent are born in [DE…" at bounding box center [505, 247] width 706 height 30
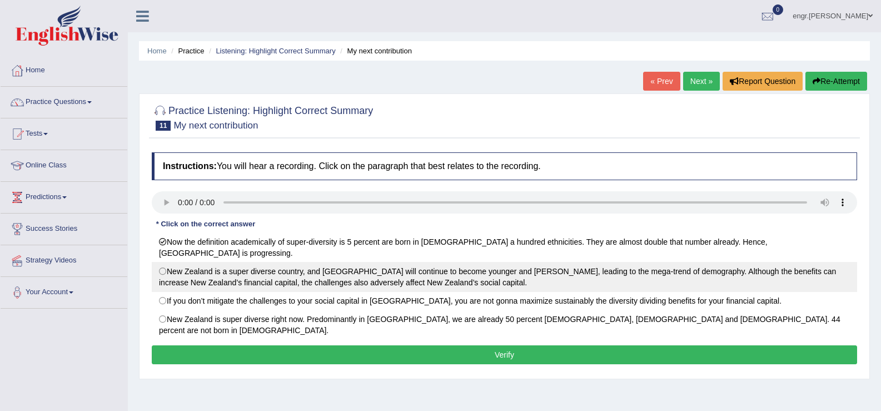
click at [165, 262] on label "New Zealand is a super diverse country, and Auckland will continue to become yo…" at bounding box center [505, 277] width 706 height 30
radio input "true"
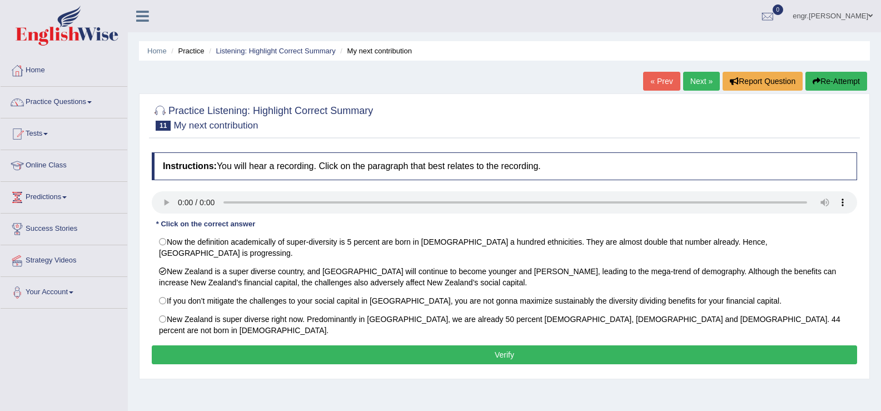
click at [370, 345] on button "Verify" at bounding box center [505, 354] width 706 height 19
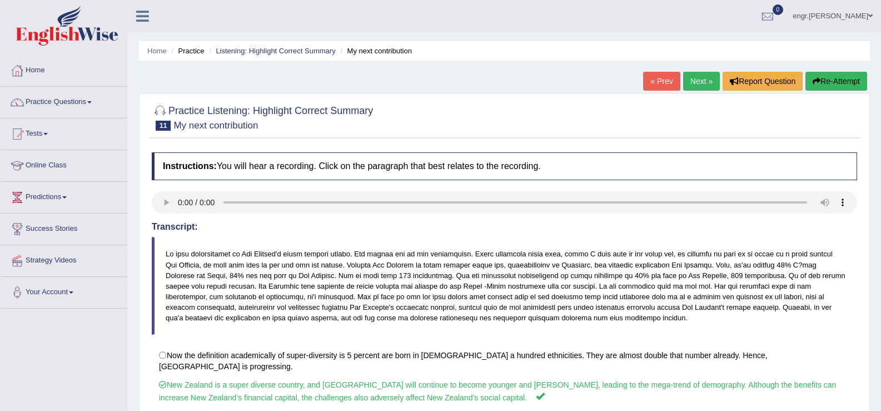
click at [695, 84] on link "Next »" at bounding box center [701, 81] width 37 height 19
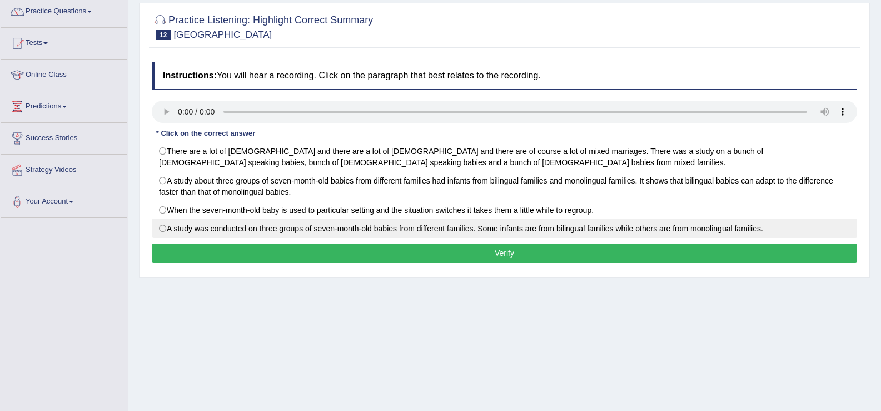
click at [295, 229] on label "A study was conducted on three groups of seven-month-old babies from different …" at bounding box center [505, 228] width 706 height 19
radio input "true"
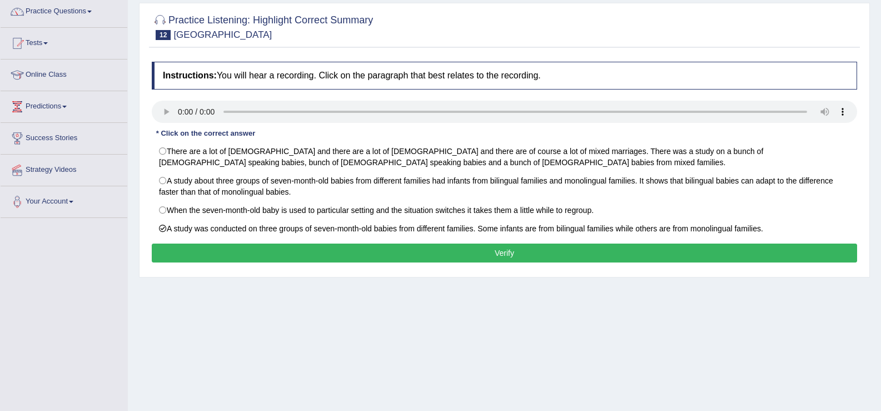
click at [308, 251] on button "Verify" at bounding box center [505, 253] width 706 height 19
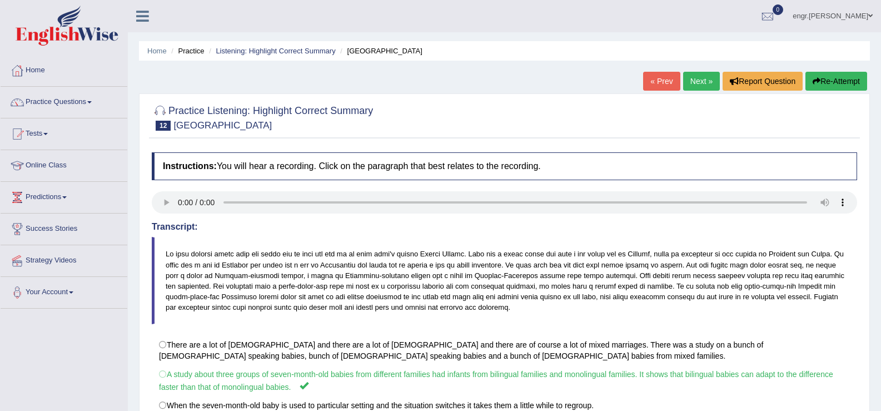
click at [690, 75] on link "Next »" at bounding box center [701, 81] width 37 height 19
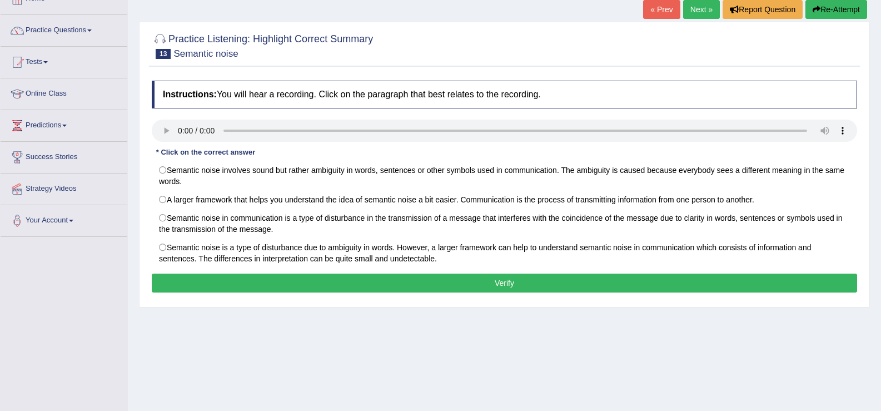
scroll to position [72, 0]
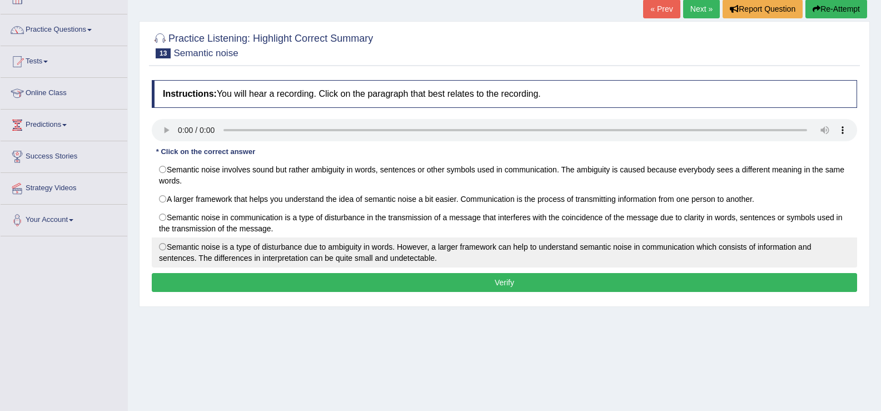
click at [361, 245] on label "Semantic noise is a type of disturbance due to ambiguity in words. However, a l…" at bounding box center [505, 252] width 706 height 30
radio input "true"
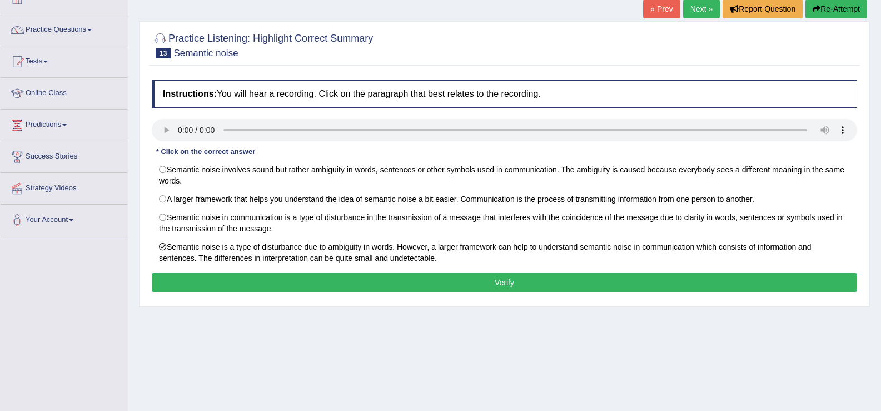
click at [370, 277] on button "Verify" at bounding box center [505, 282] width 706 height 19
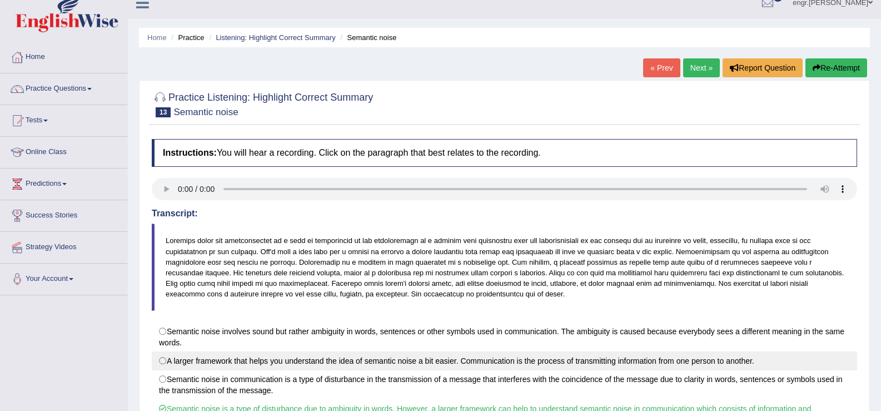
scroll to position [0, 0]
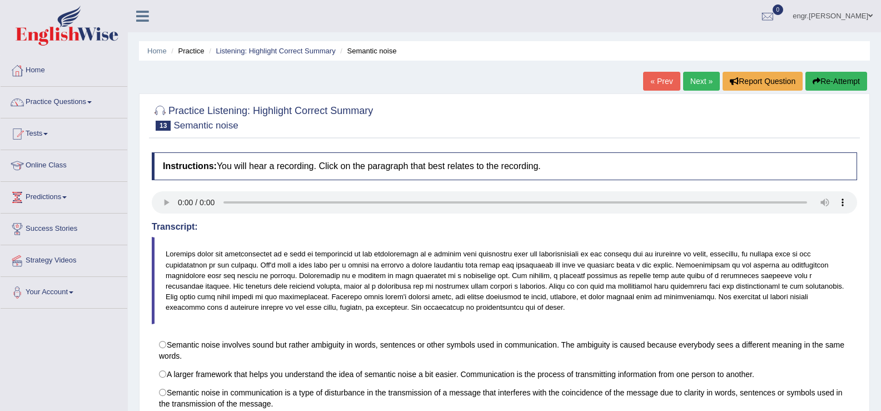
click at [694, 87] on link "Next »" at bounding box center [701, 81] width 37 height 19
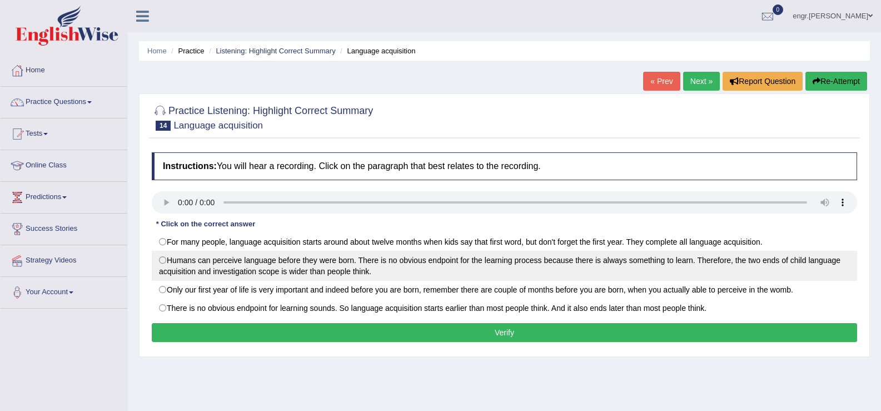
click at [176, 261] on label "Humans can perceive language before they were born. There is no obvious endpoin…" at bounding box center [505, 266] width 706 height 30
radio input "true"
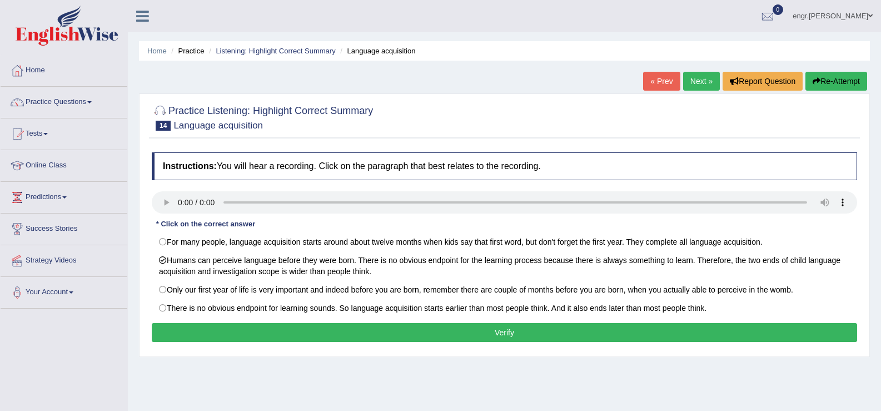
click at [231, 327] on button "Verify" at bounding box center [505, 332] width 706 height 19
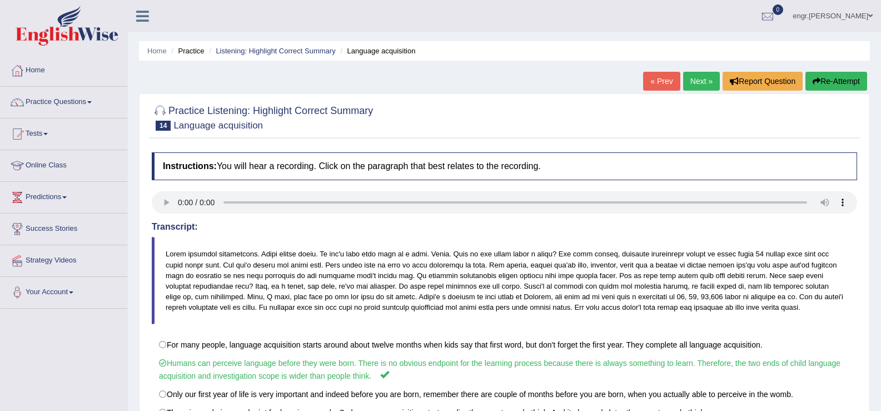
click at [702, 79] on link "Next »" at bounding box center [701, 81] width 37 height 19
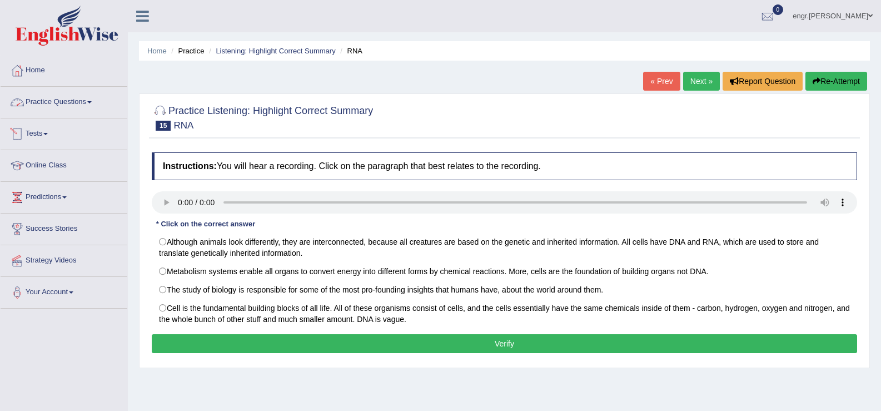
click at [93, 110] on link "Practice Questions" at bounding box center [64, 101] width 127 height 28
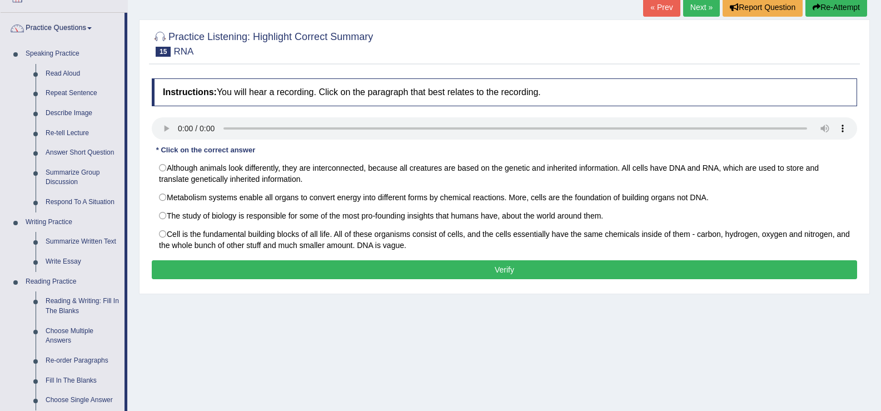
scroll to position [73, 0]
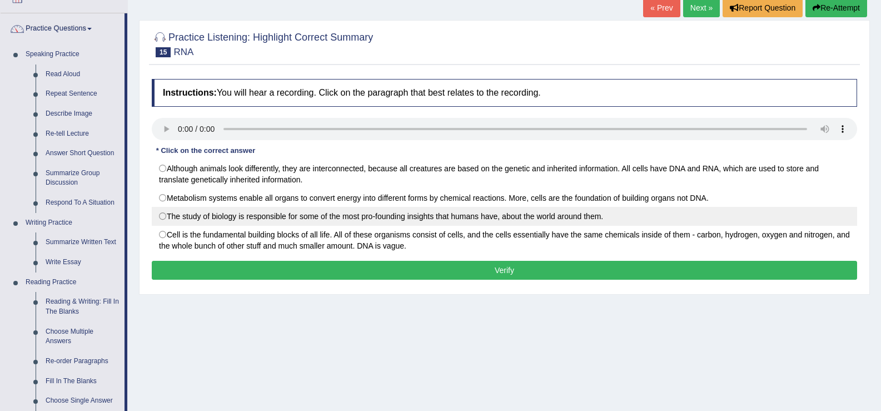
click at [211, 217] on label "The study of biology is responsible for some of the most pro-founding insights …" at bounding box center [505, 216] width 706 height 19
radio input "true"
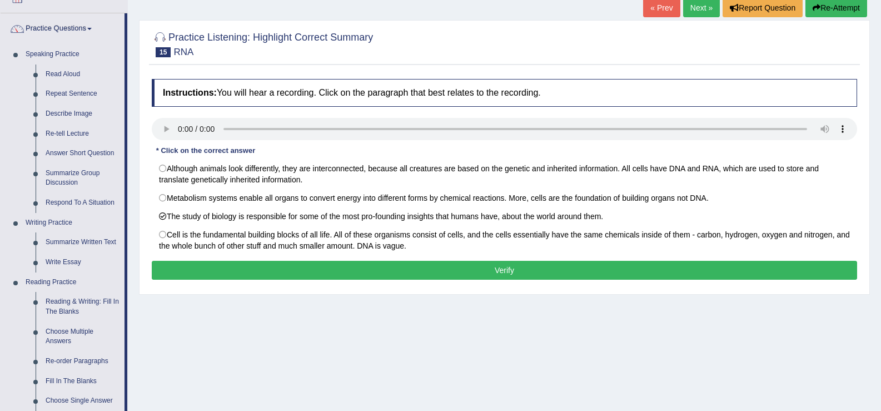
click at [226, 269] on button "Verify" at bounding box center [505, 270] width 706 height 19
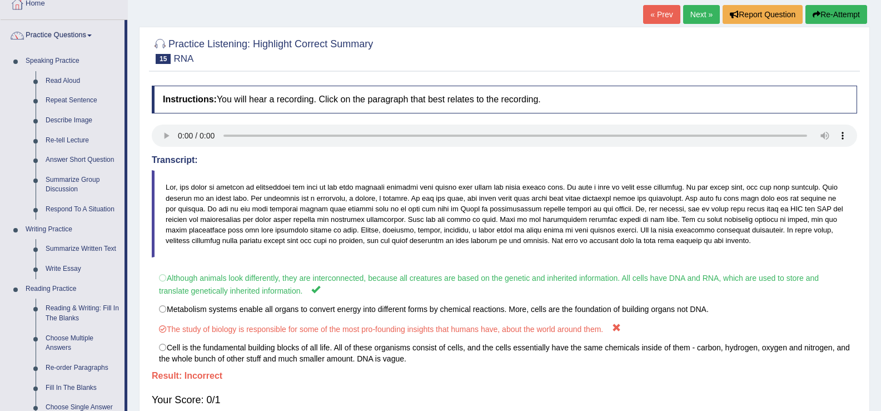
scroll to position [40, 0]
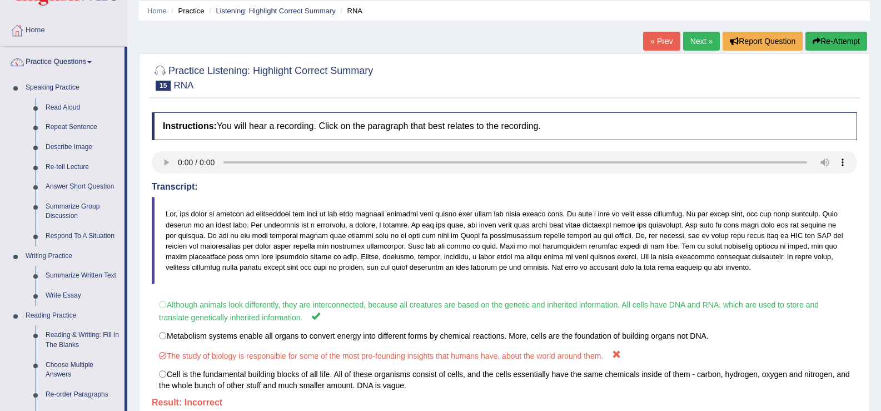
click at [701, 43] on link "Next »" at bounding box center [701, 41] width 37 height 19
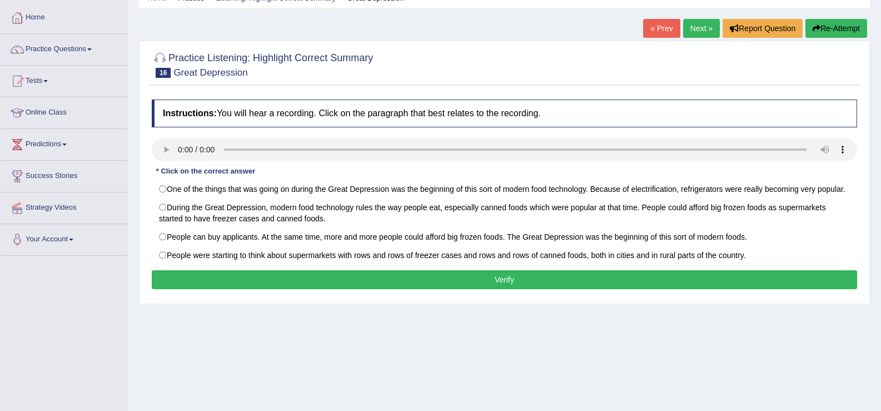
scroll to position [63, 0]
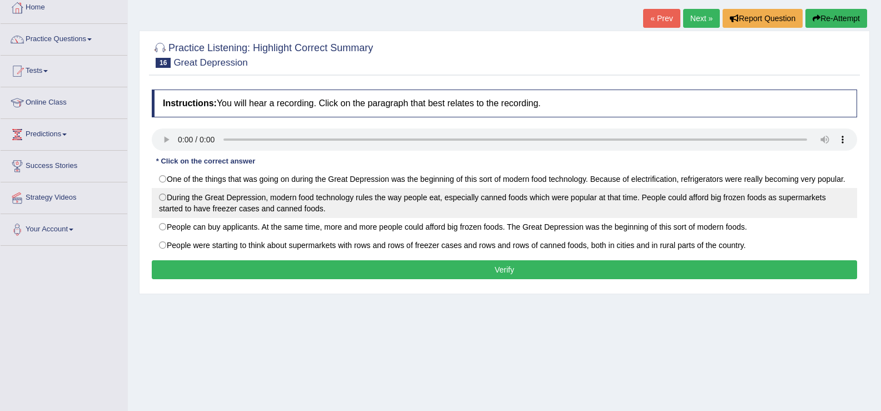
click at [231, 205] on label "During the Great Depression, modern food technology rules the way people eat, e…" at bounding box center [505, 203] width 706 height 30
radio input "true"
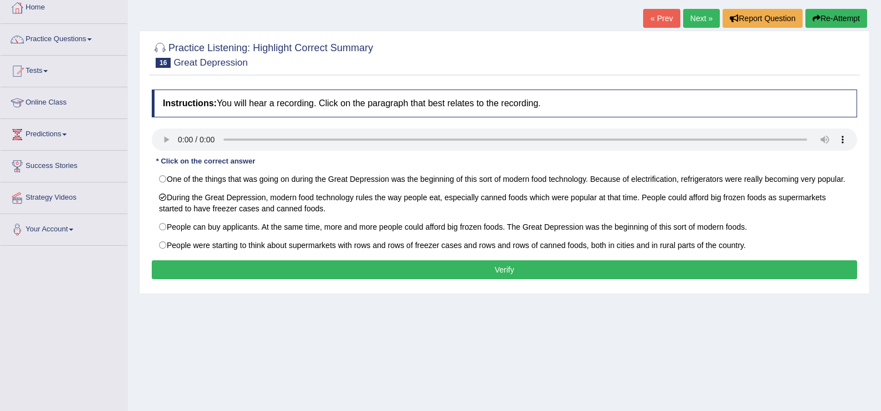
click at [249, 269] on button "Verify" at bounding box center [505, 269] width 706 height 19
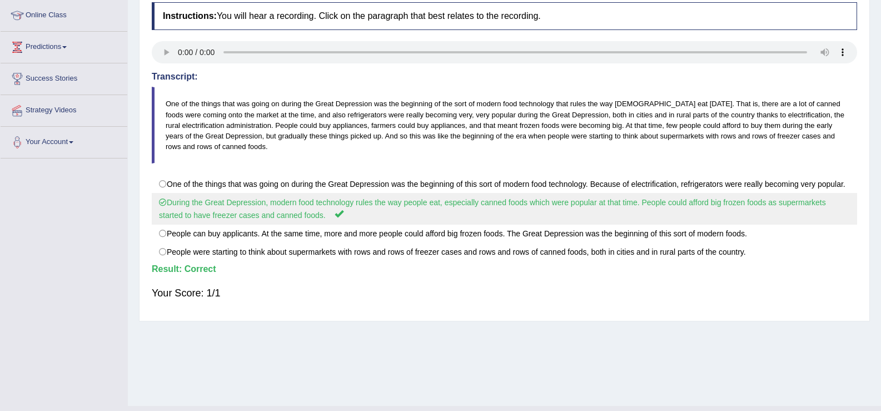
scroll to position [88, 0]
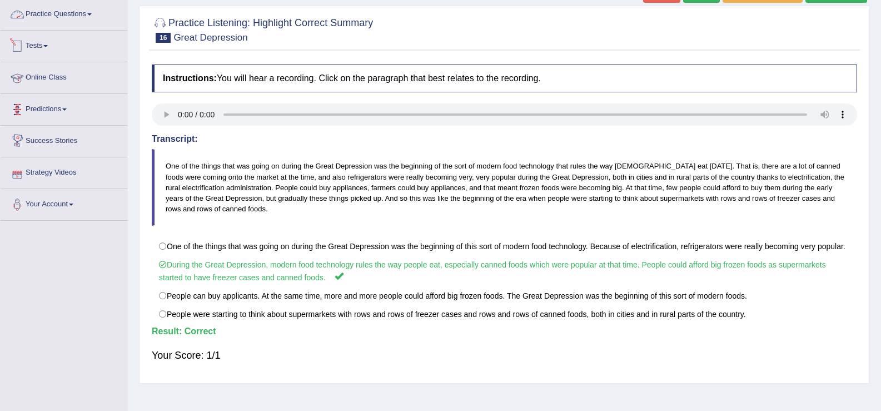
click at [77, 19] on link "Practice Questions" at bounding box center [64, 13] width 127 height 28
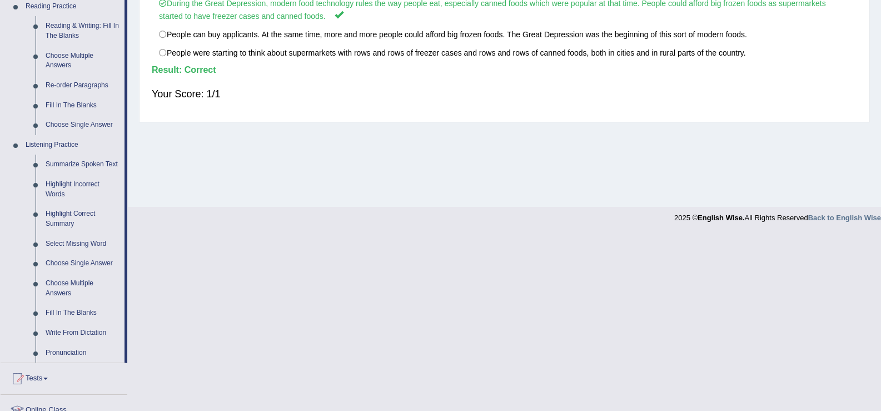
scroll to position [368, 0]
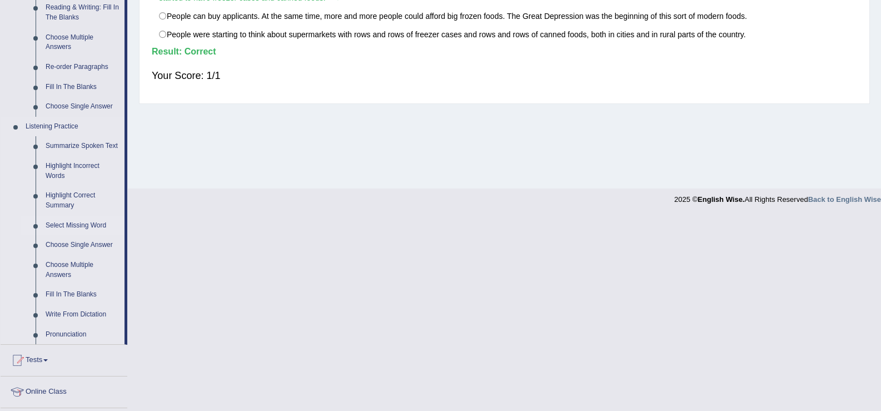
click at [76, 223] on link "Select Missing Word" at bounding box center [83, 226] width 84 height 20
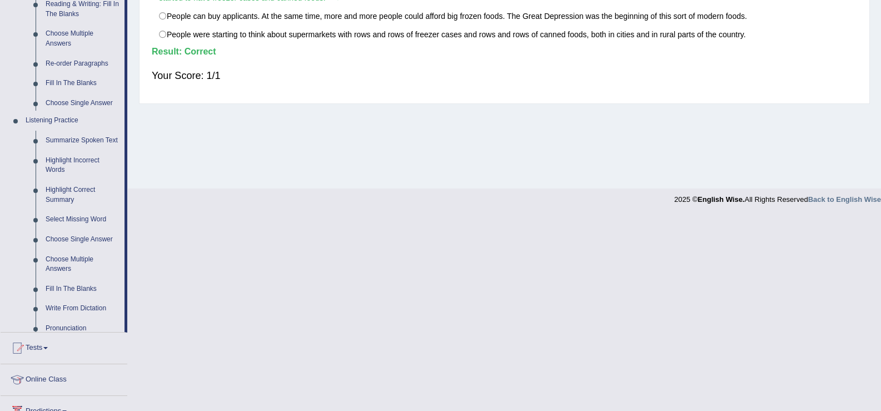
scroll to position [173, 0]
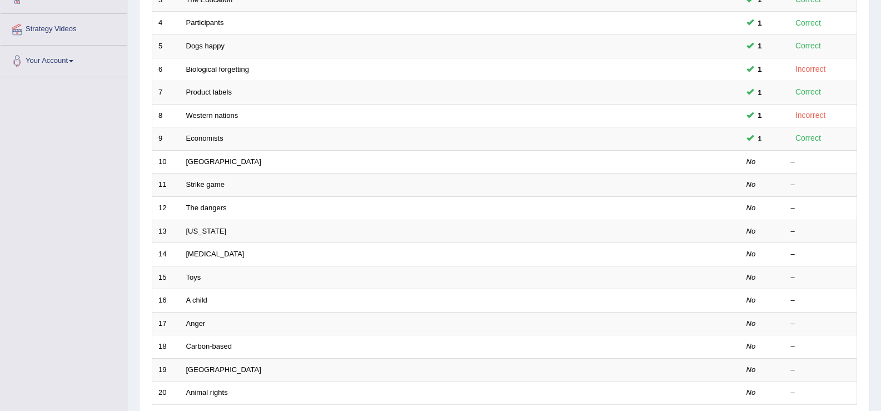
scroll to position [244, 0]
